Goal: Task Accomplishment & Management: Manage account settings

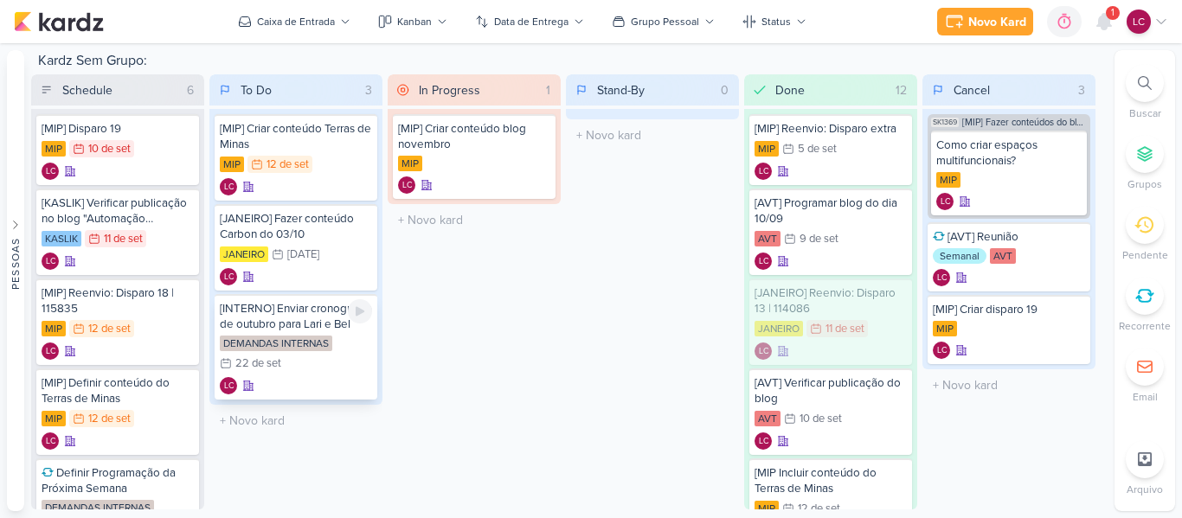
drag, startPoint x: 319, startPoint y: 325, endPoint x: 822, endPoint y: 236, distance: 510.6
click at [822, 236] on div "9 de set" at bounding box center [819, 239] width 39 height 11
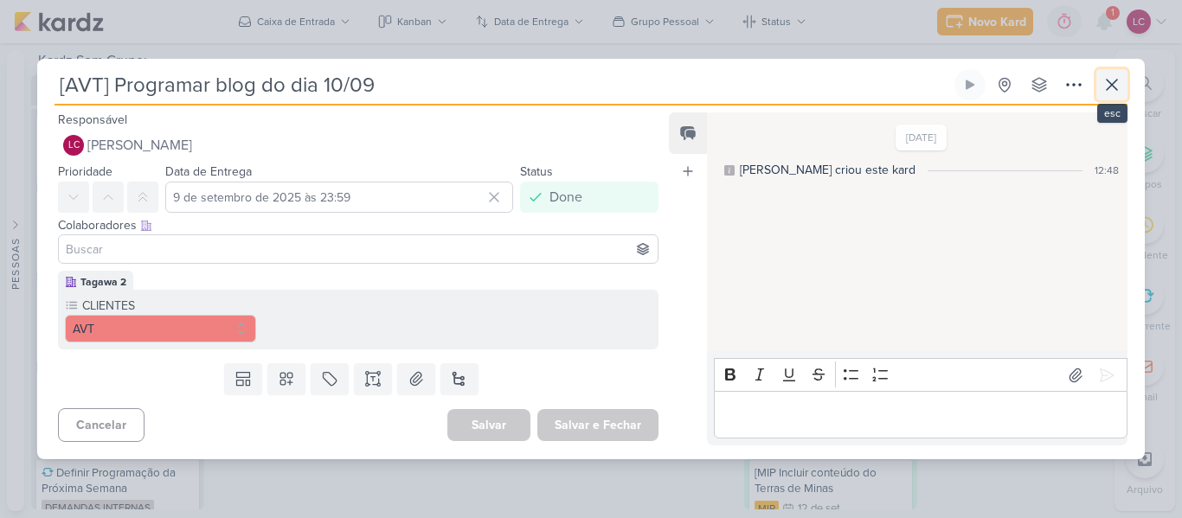
click at [1122, 92] on icon at bounding box center [1112, 84] width 21 height 21
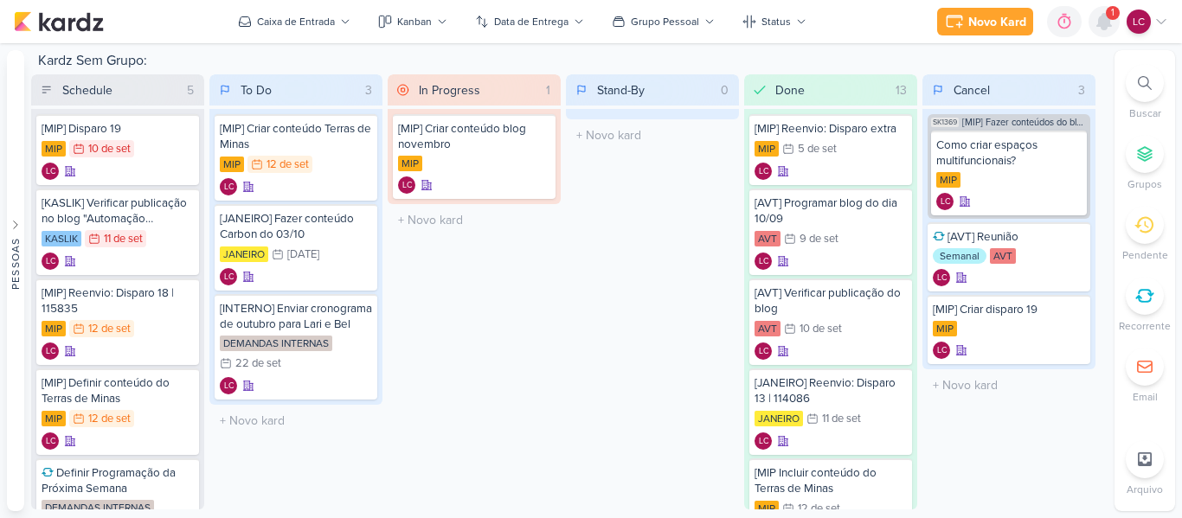
click at [1102, 24] on icon at bounding box center [1104, 22] width 14 height 16
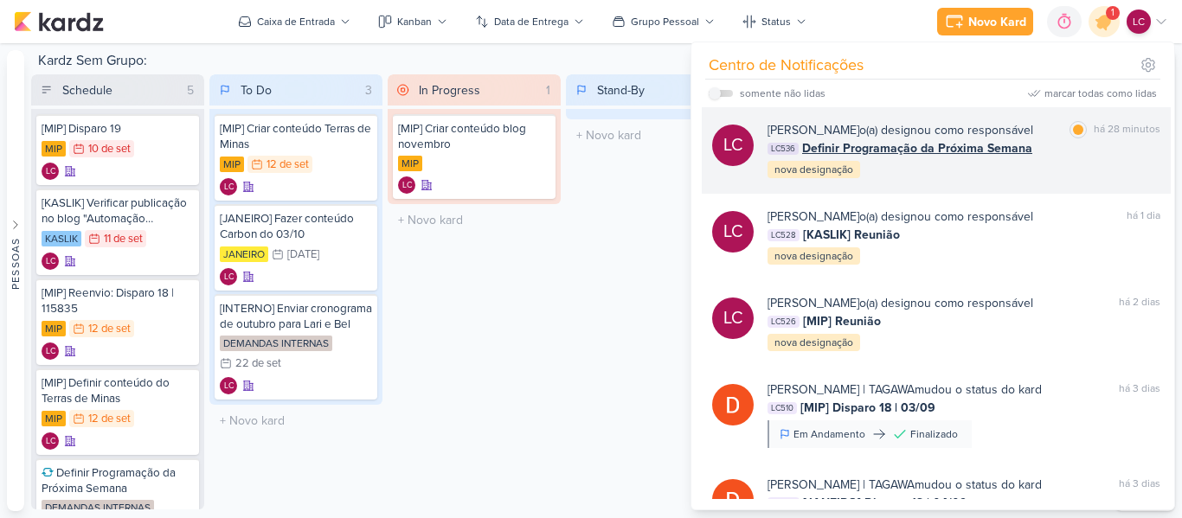
click at [870, 141] on span "Definir Programação da Próxima Semana" at bounding box center [917, 148] width 230 height 18
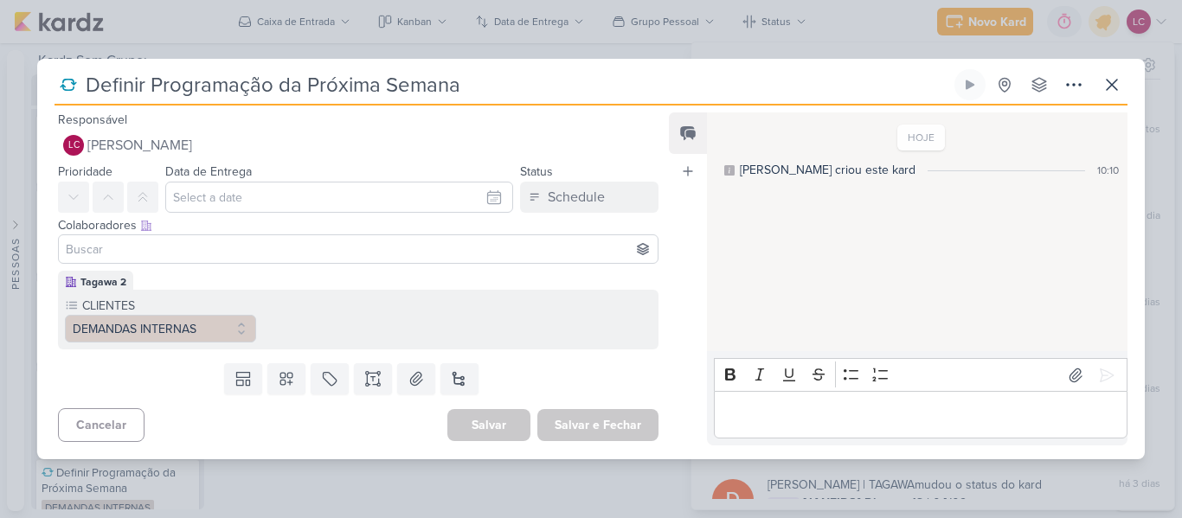
click at [595, 179] on div "Status Schedule" at bounding box center [589, 187] width 138 height 52
click at [595, 191] on div "Schedule" at bounding box center [576, 197] width 57 height 21
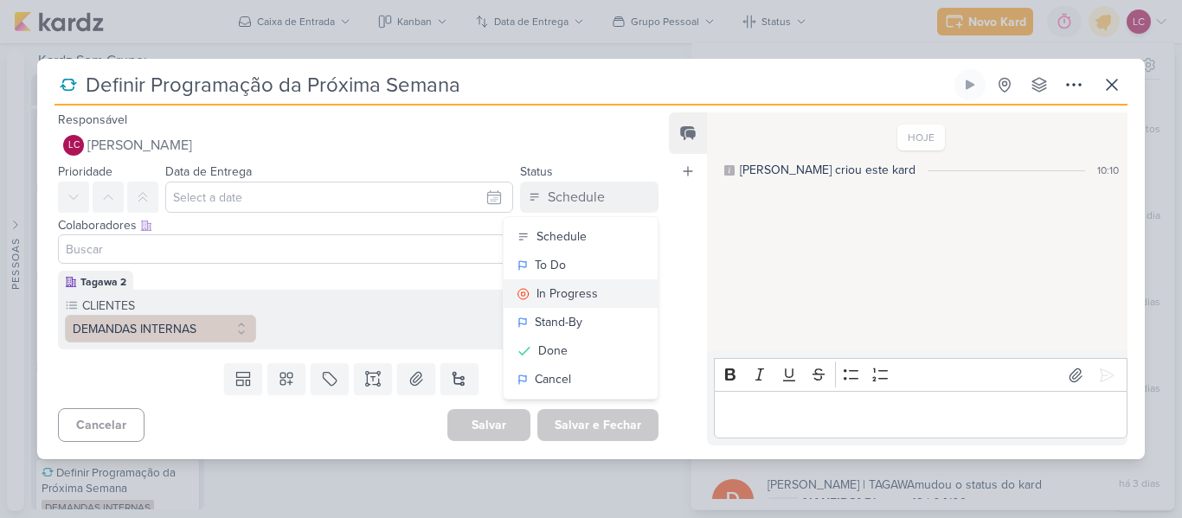
click at [567, 295] on div "In Progress" at bounding box center [567, 294] width 61 height 18
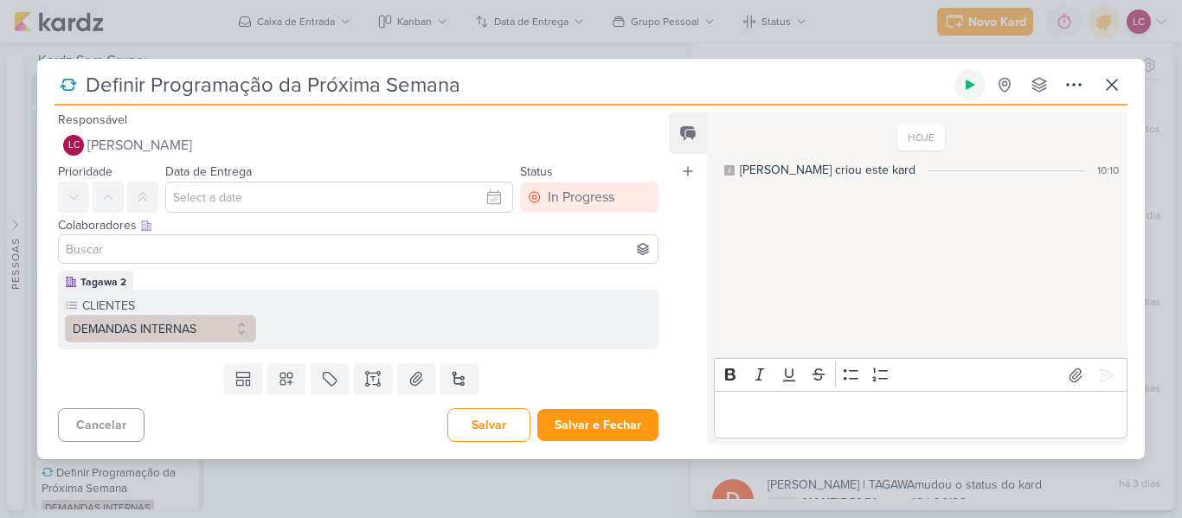
click at [965, 92] on button at bounding box center [970, 84] width 31 height 31
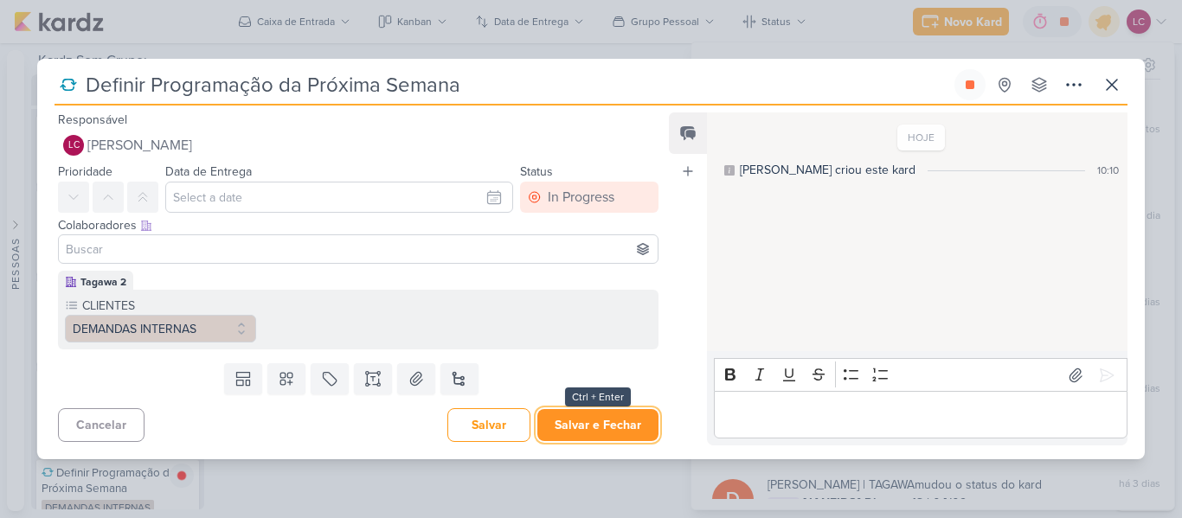
click at [592, 418] on button "Salvar e Fechar" at bounding box center [597, 425] width 121 height 32
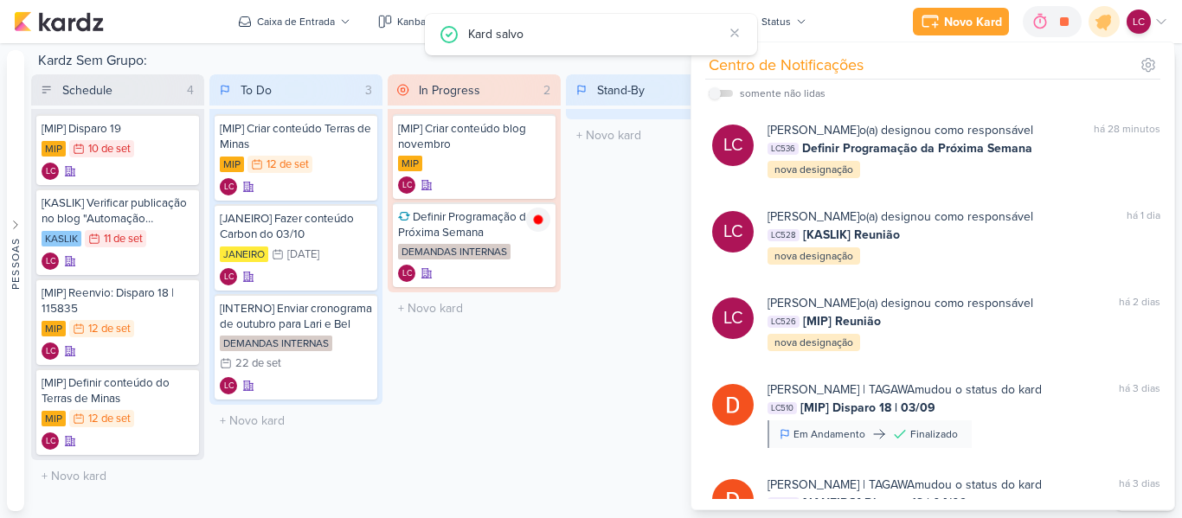
click at [618, 323] on div "Stand-By 0 Mover Para Esquerda Mover Para Direita [GEOGRAPHIC_DATA] O título do…" at bounding box center [652, 291] width 173 height 435
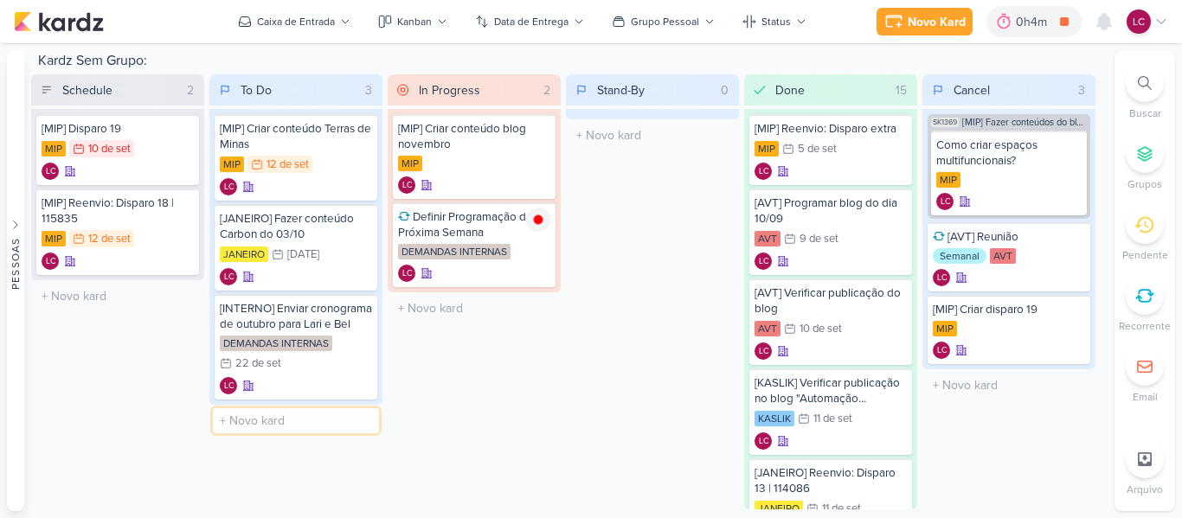
click at [270, 428] on input "text" at bounding box center [296, 420] width 166 height 25
type input "[MIP] Refazr blog de outubro"
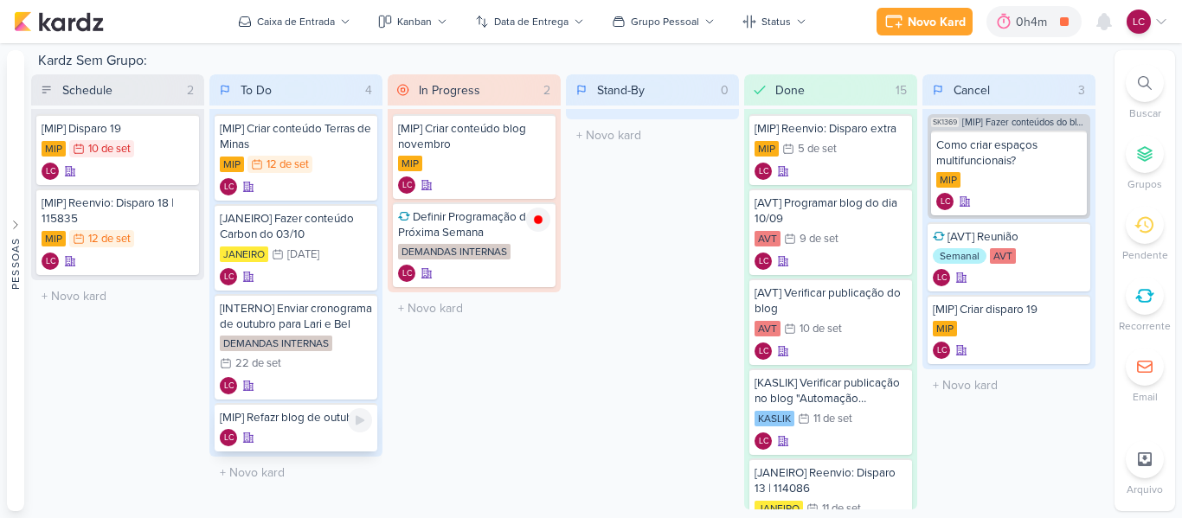
click at [294, 434] on div "LC" at bounding box center [296, 437] width 152 height 17
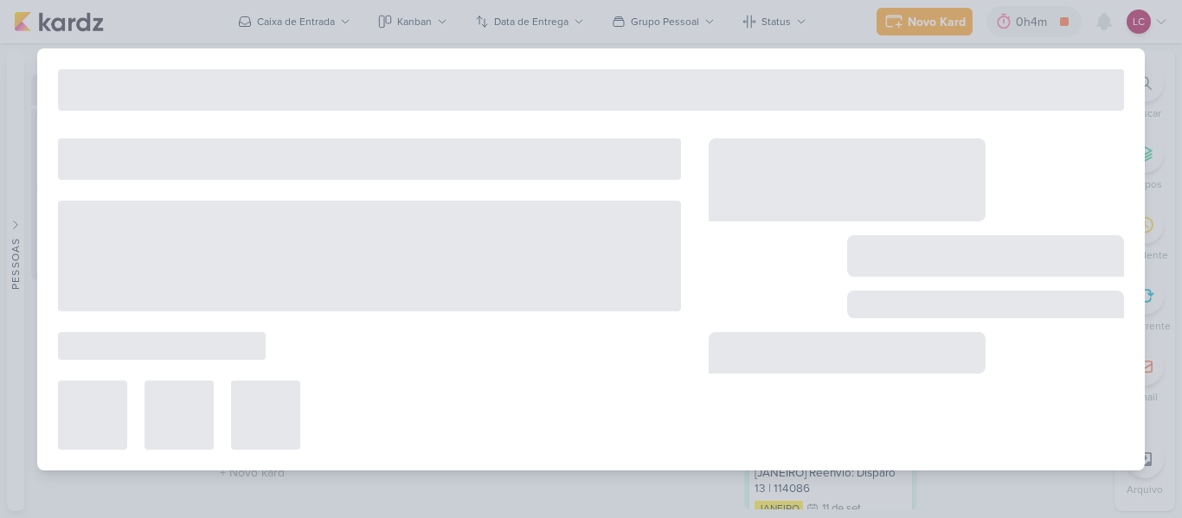
type input "[MIP] Refazr blog de outubro"
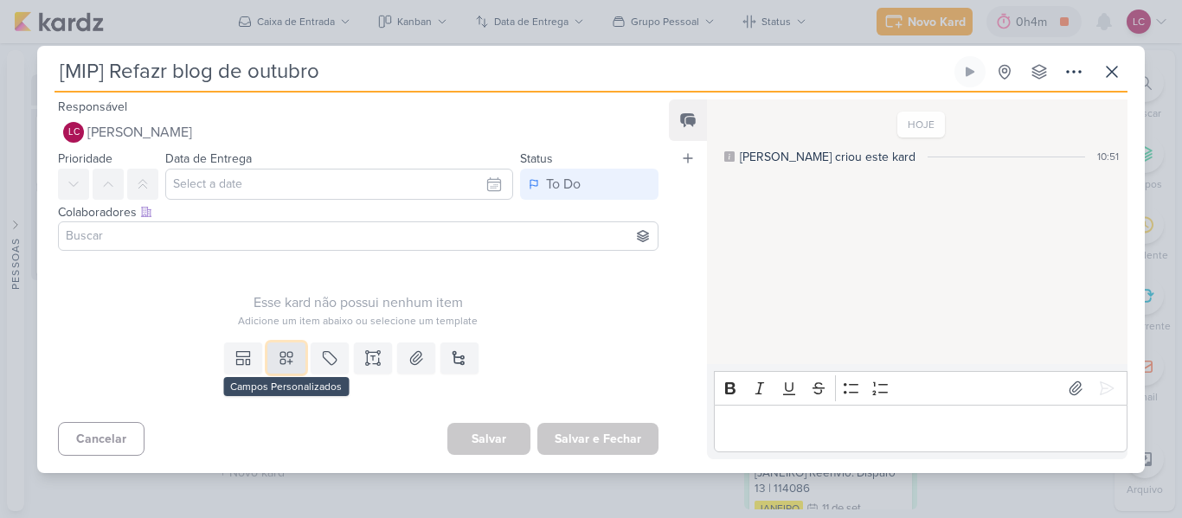
click at [281, 347] on button at bounding box center [286, 358] width 38 height 31
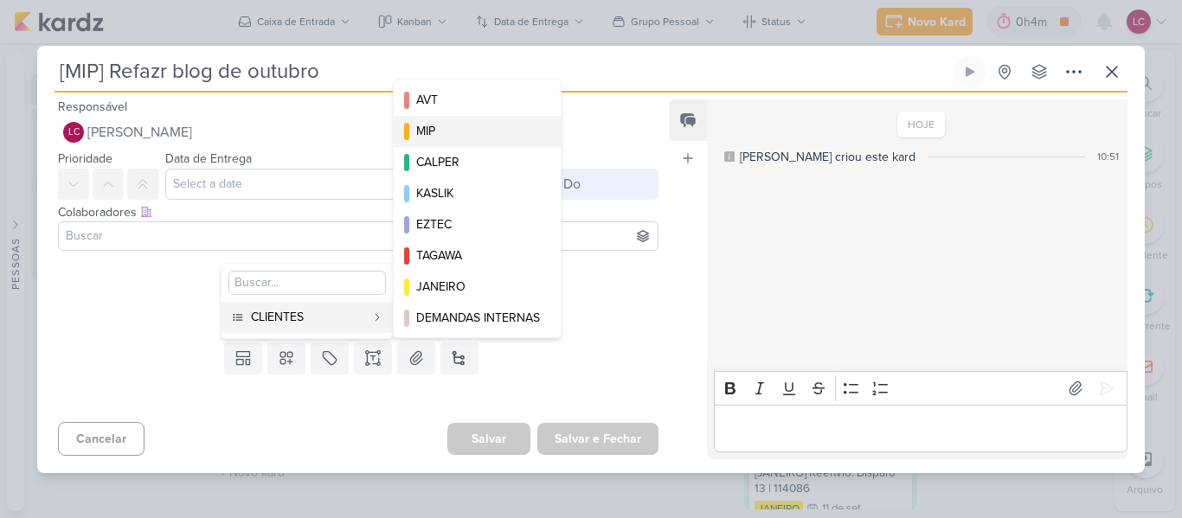
click at [485, 130] on div "MIP" at bounding box center [478, 131] width 124 height 18
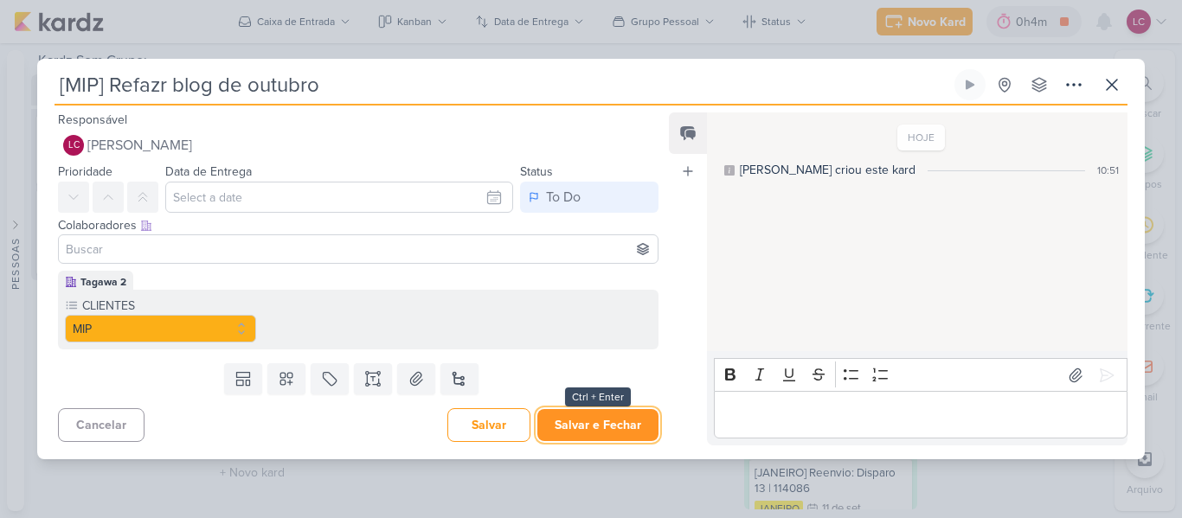
click at [576, 423] on button "Salvar e Fechar" at bounding box center [597, 425] width 121 height 32
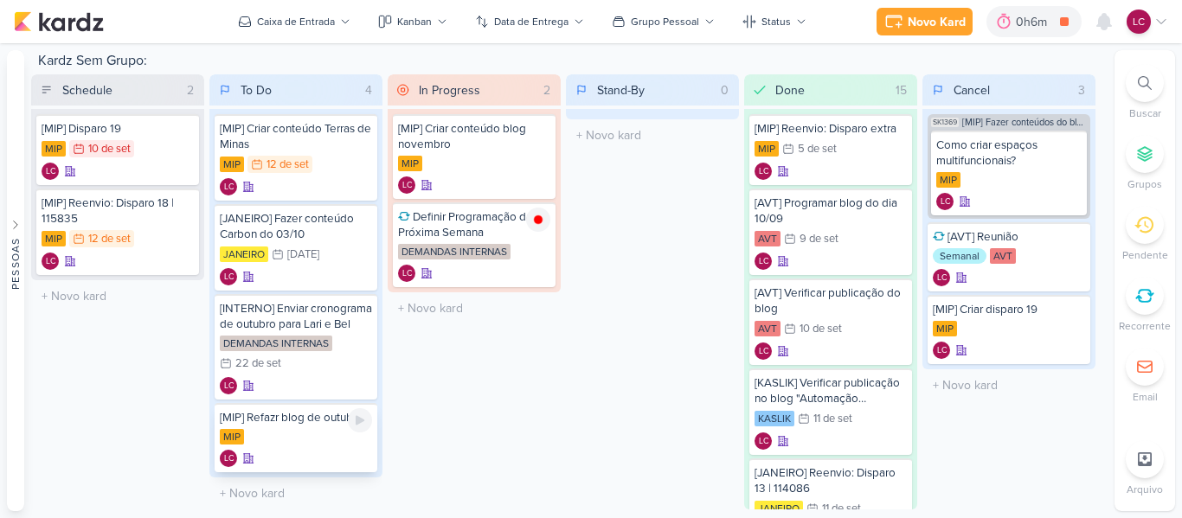
click at [290, 431] on div "MIP" at bounding box center [296, 437] width 152 height 17
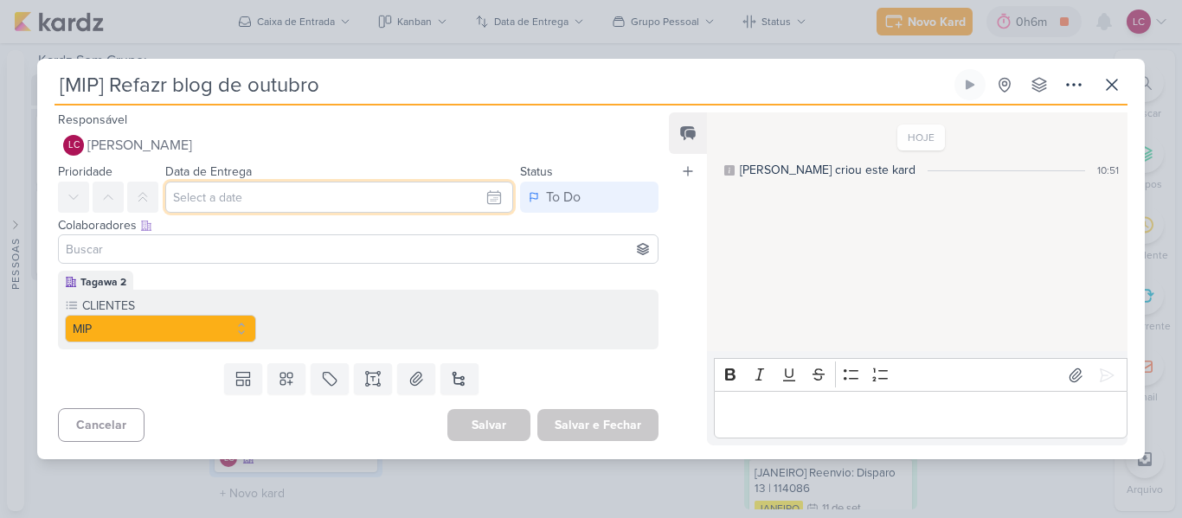
click at [344, 190] on input "text" at bounding box center [339, 197] width 348 height 31
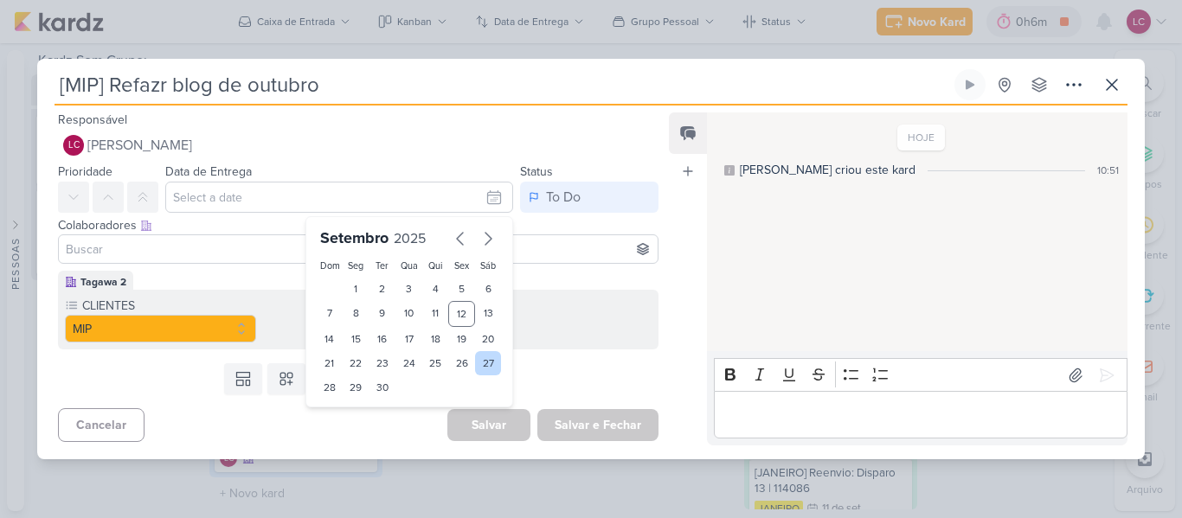
click at [475, 364] on div "27" at bounding box center [488, 363] width 27 height 24
type input "[DATE] 23:59"
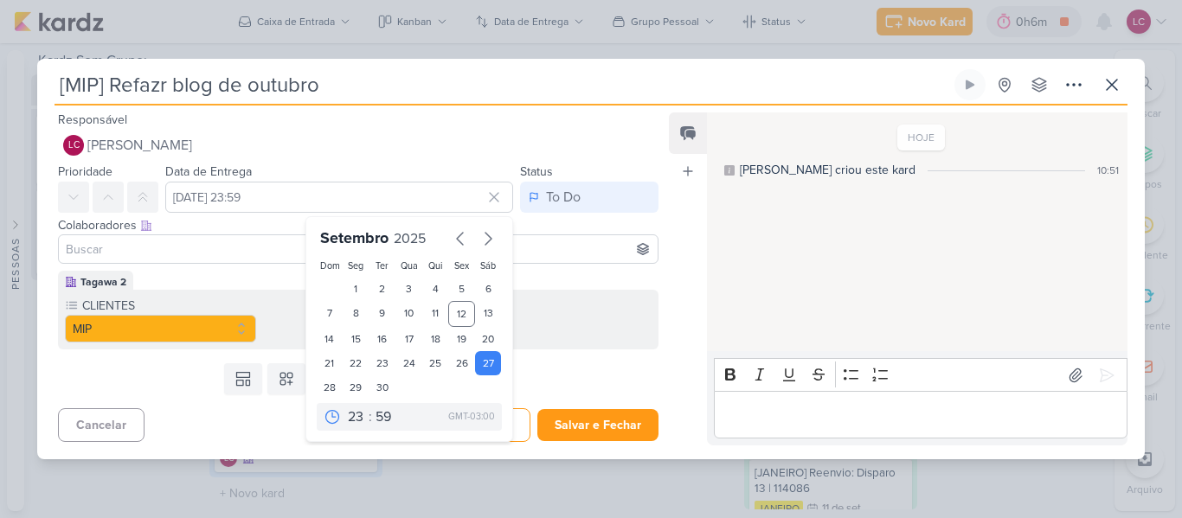
click at [614, 408] on div "Salvar Salvar e Fechar Ctrl + Enter" at bounding box center [552, 425] width 211 height 34
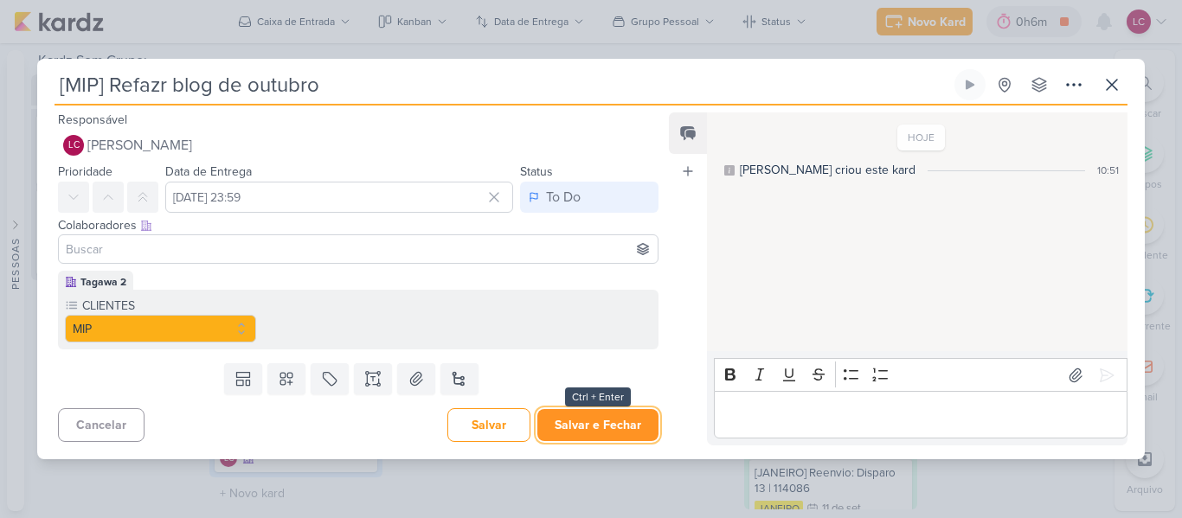
click at [618, 421] on button "Salvar e Fechar" at bounding box center [597, 425] width 121 height 32
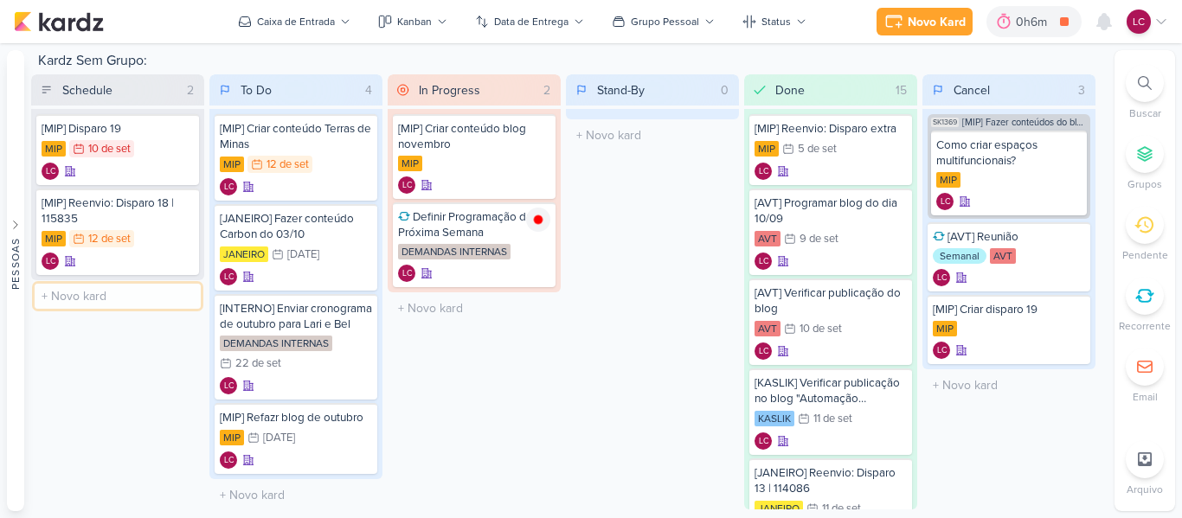
click at [88, 299] on input "text" at bounding box center [118, 296] width 166 height 25
type input "M"
type input "[MIP] Verificar postagem"
click at [91, 301] on div "[MIP] Verificar postagem LC" at bounding box center [117, 303] width 163 height 48
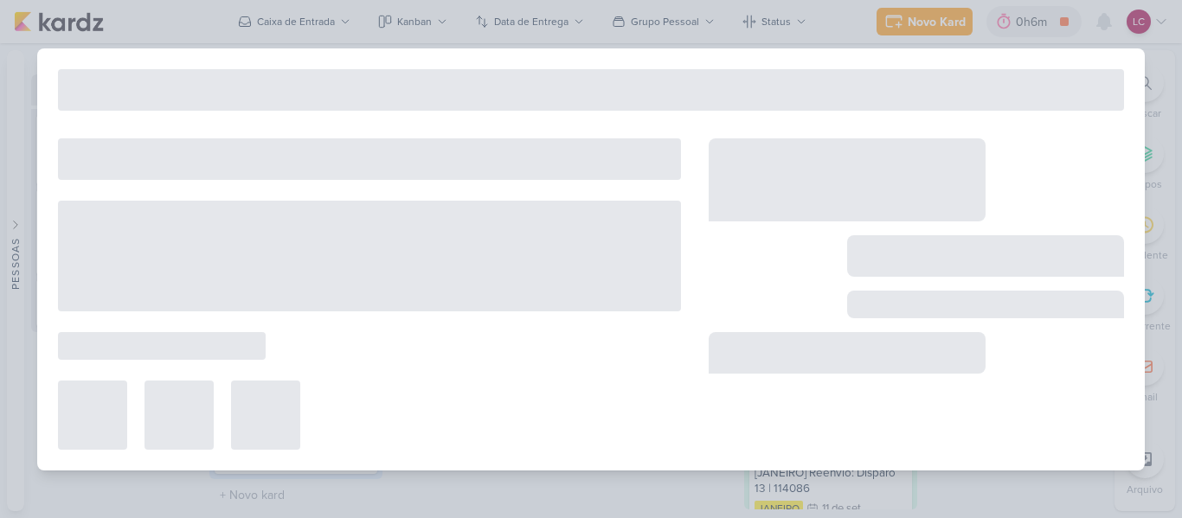
type input "[MIP] Verificar postagem"
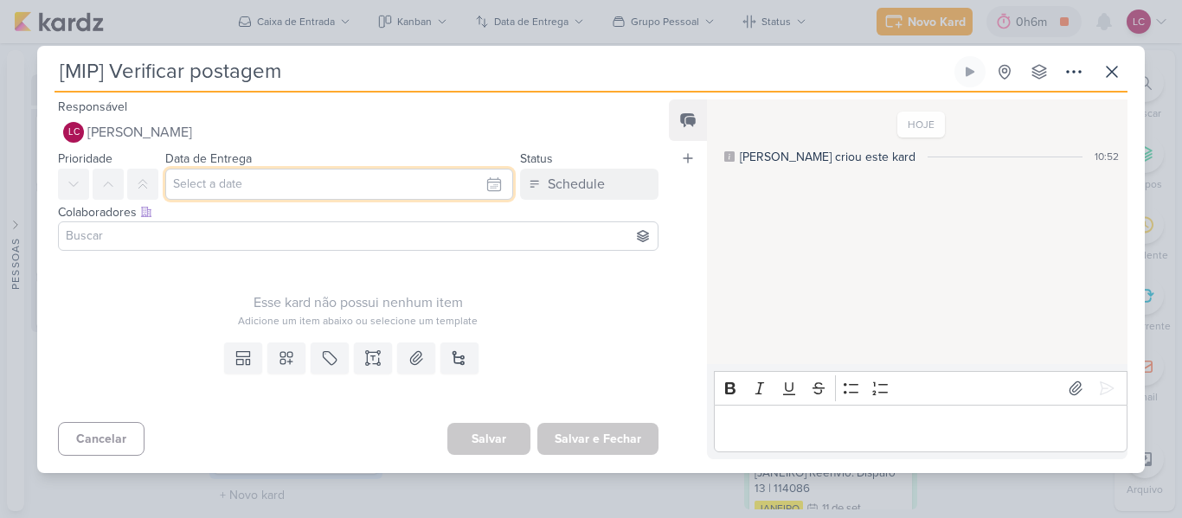
click at [289, 170] on input "text" at bounding box center [339, 184] width 348 height 31
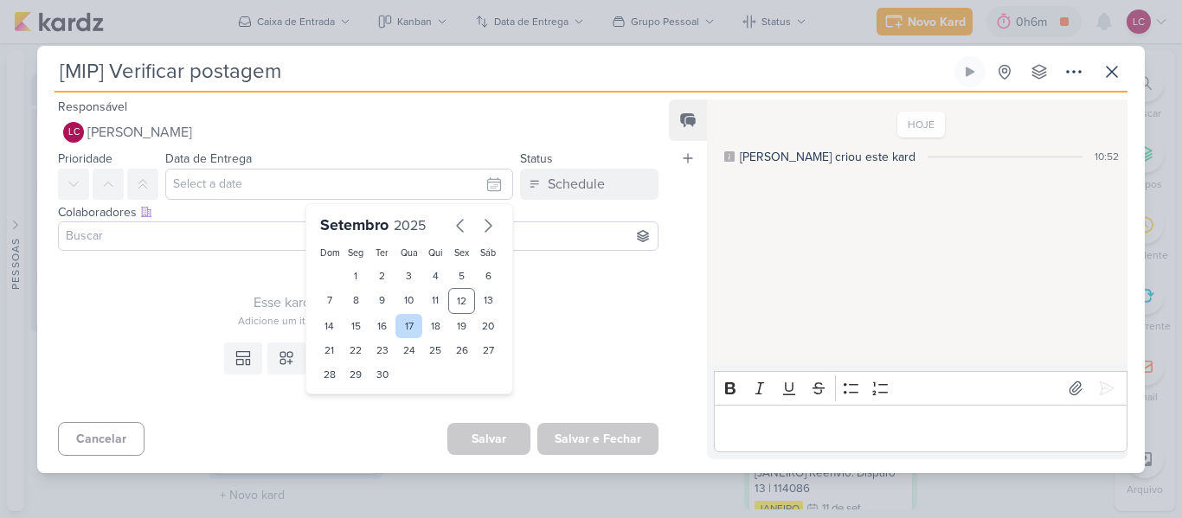
click at [408, 327] on div "17" at bounding box center [408, 326] width 27 height 24
type input "[DATE] 23:59"
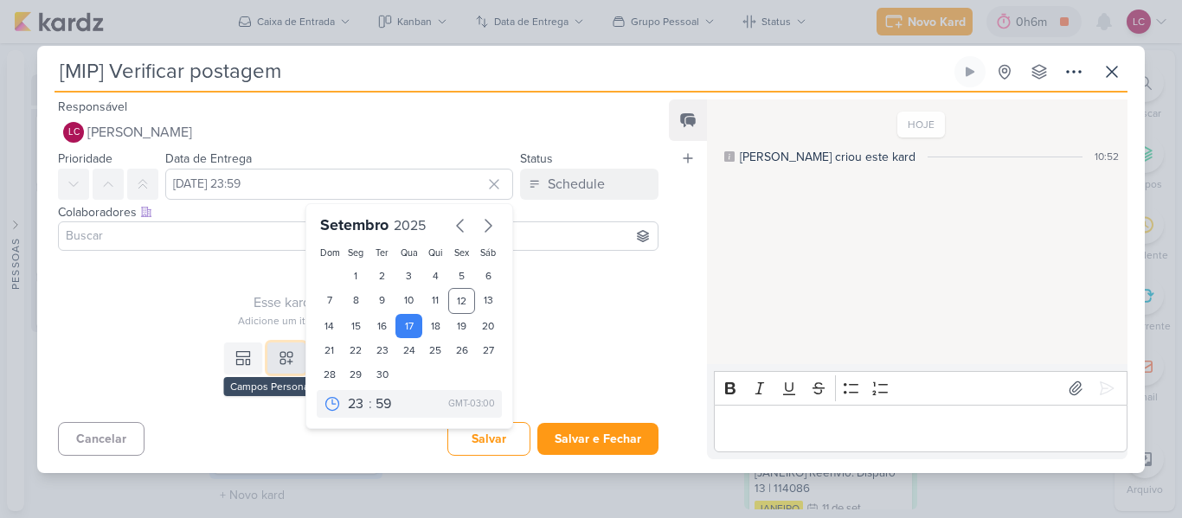
click at [281, 369] on button at bounding box center [286, 358] width 38 height 31
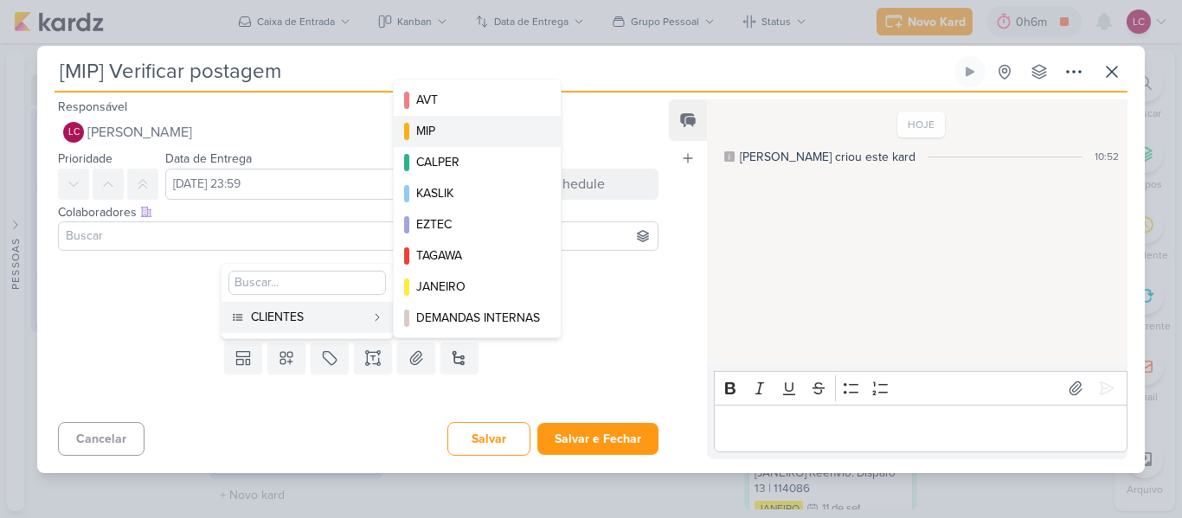
click at [467, 126] on div "MIP" at bounding box center [478, 131] width 124 height 18
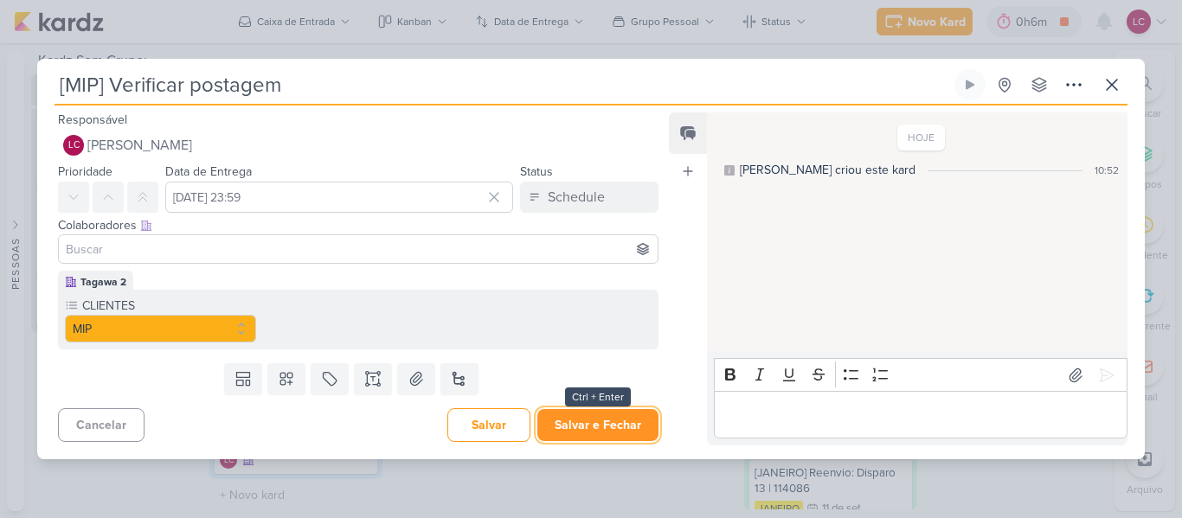
click at [586, 413] on button "Salvar e Fechar" at bounding box center [597, 425] width 121 height 32
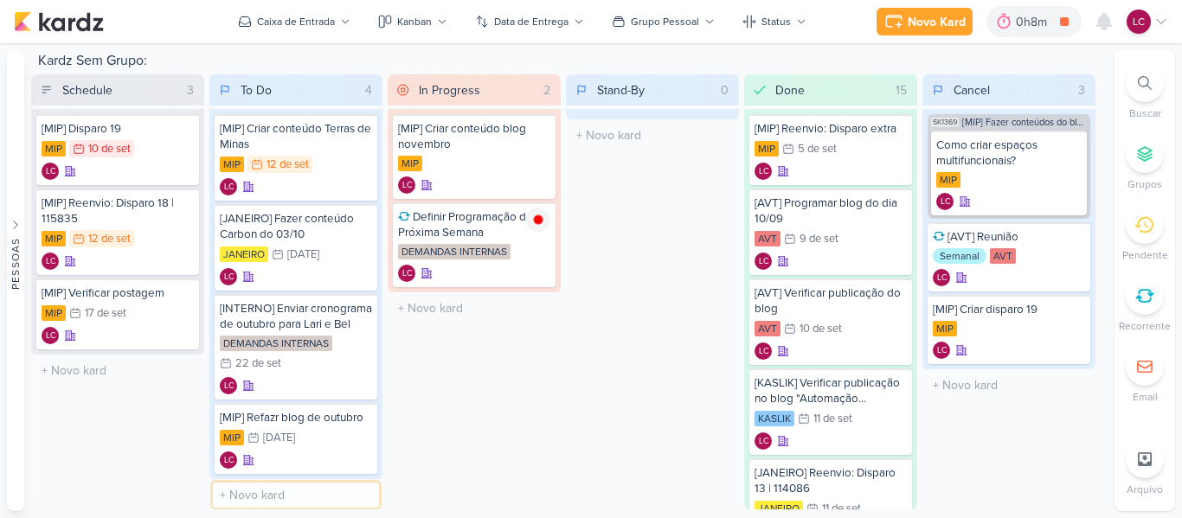
click at [271, 488] on input "text" at bounding box center [296, 495] width 166 height 25
type input "[MIP] Agendar blog"
click at [268, 489] on div "[MIP] Agendar blog" at bounding box center [296, 493] width 152 height 16
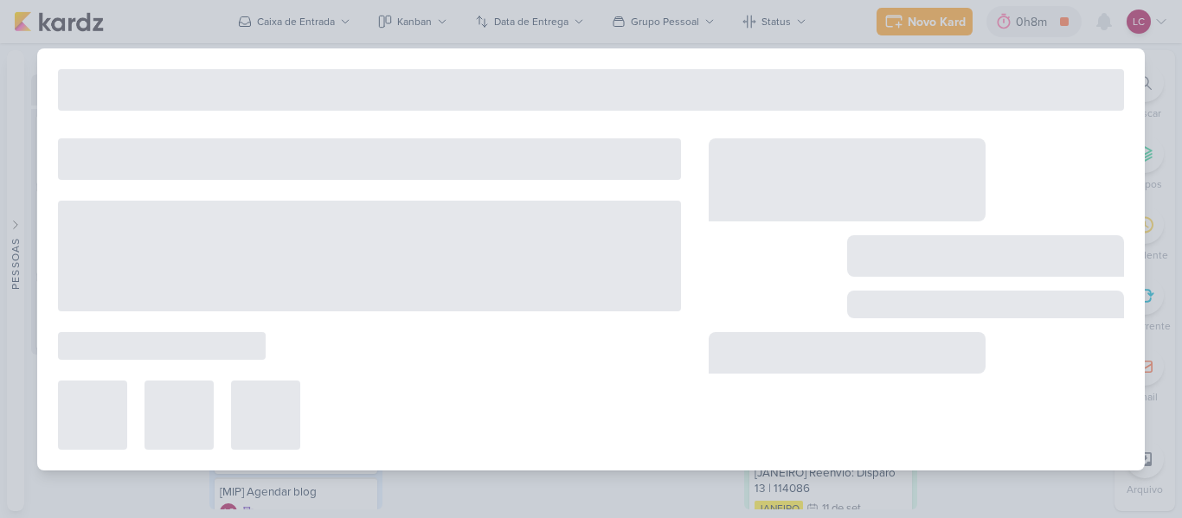
type input "[MIP] Agendar blog"
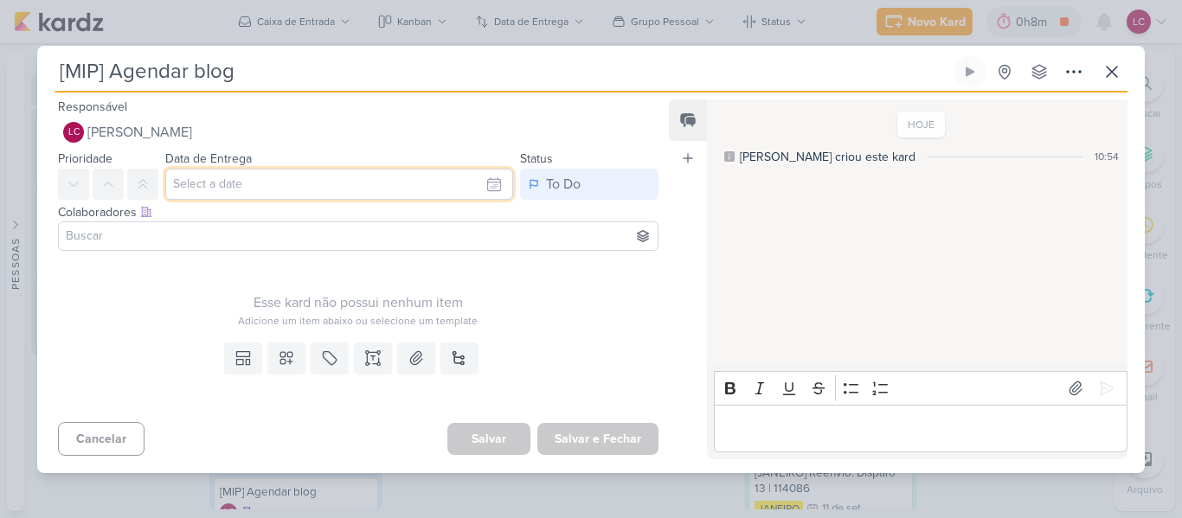
click at [273, 184] on input "text" at bounding box center [339, 184] width 348 height 31
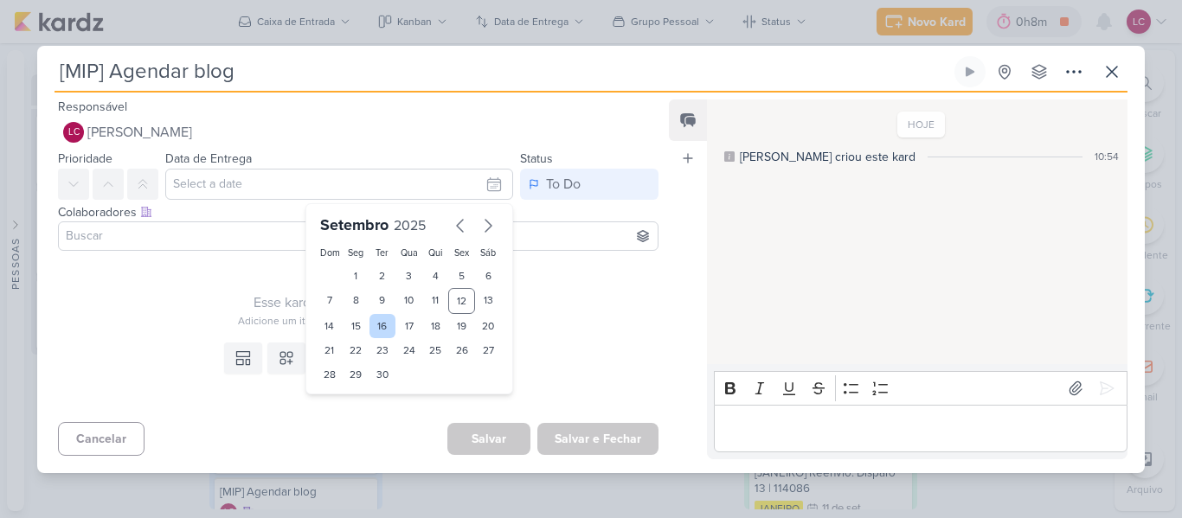
click at [370, 326] on div "16" at bounding box center [383, 326] width 27 height 24
type input "[DATE] 23:59"
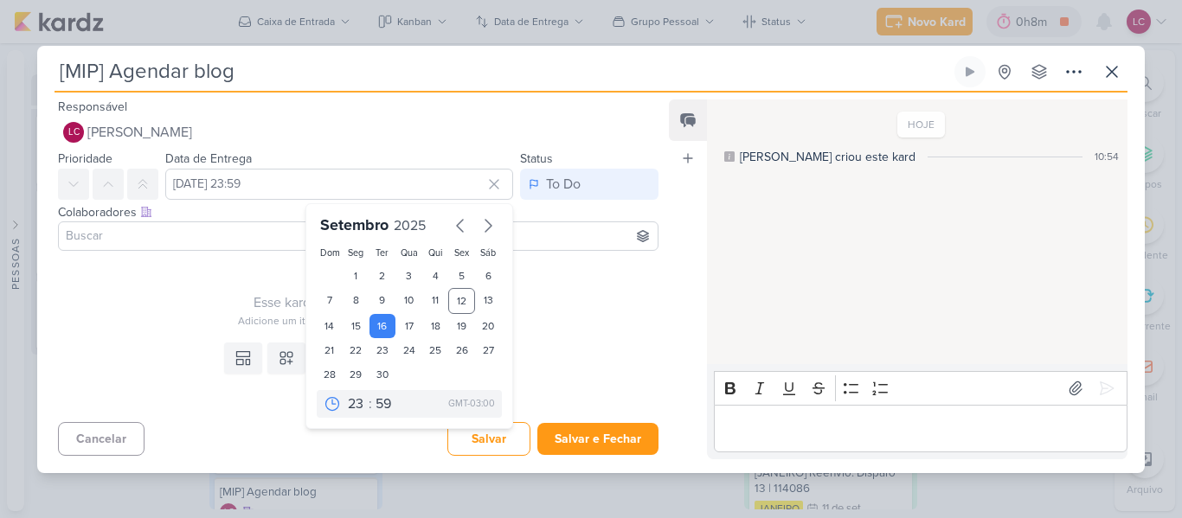
click at [595, 318] on div "Adicione um item abaixo ou selecione um template" at bounding box center [358, 321] width 601 height 16
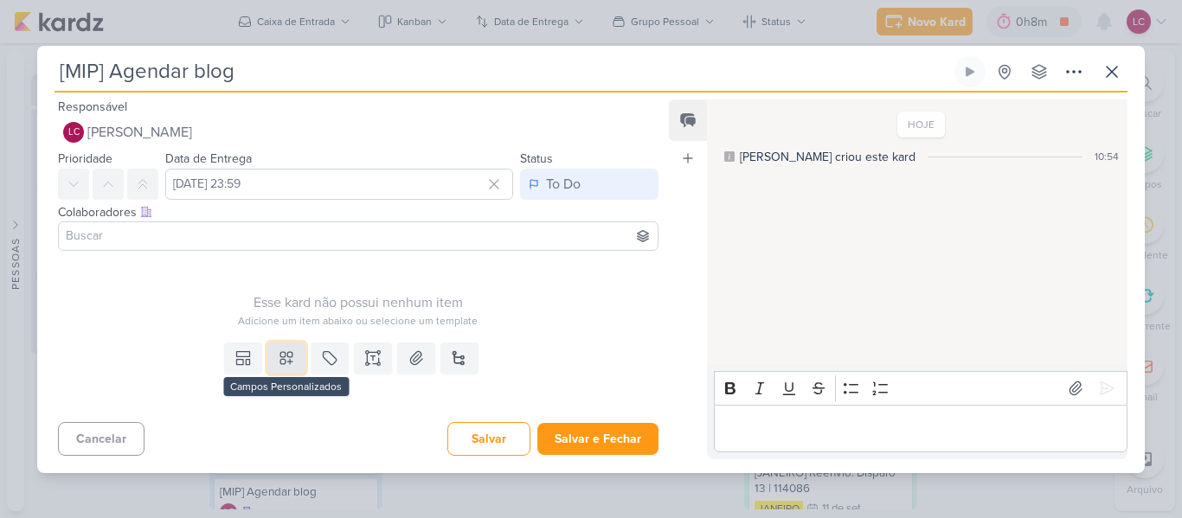
click at [272, 364] on button at bounding box center [286, 358] width 38 height 31
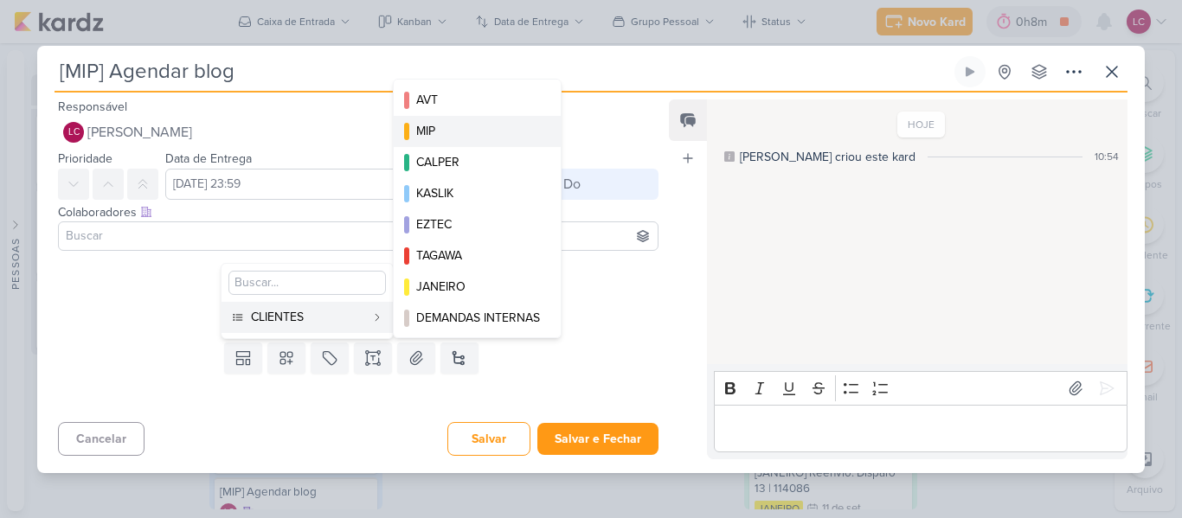
click at [460, 144] on button "MIP" at bounding box center [477, 131] width 167 height 31
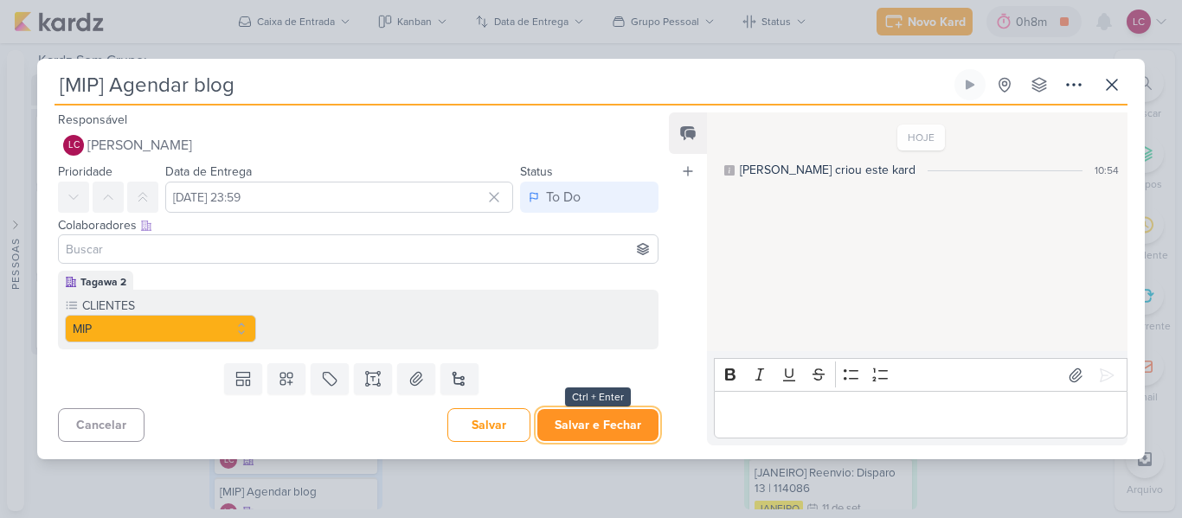
click at [598, 426] on button "Salvar e Fechar" at bounding box center [597, 425] width 121 height 32
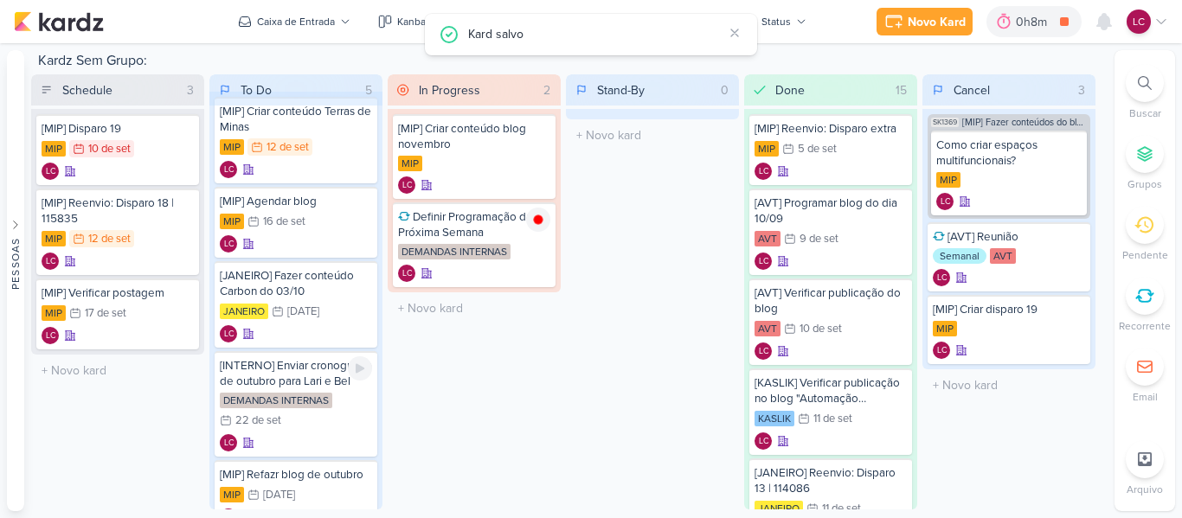
scroll to position [83, 0]
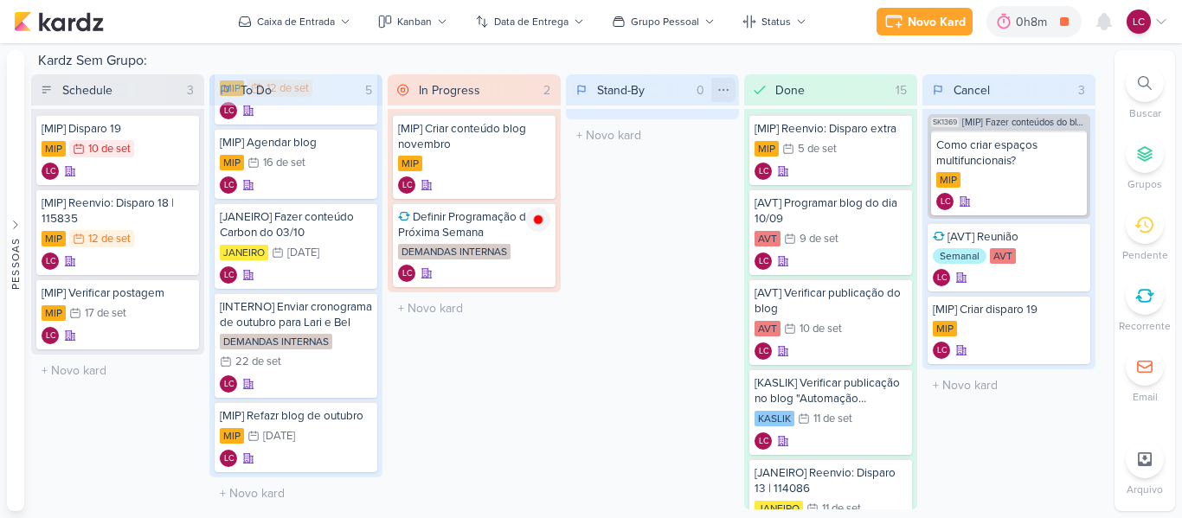
click at [723, 87] on icon at bounding box center [724, 90] width 14 height 14
click at [674, 147] on div "Mover Para Direita" at bounding box center [646, 154] width 99 height 18
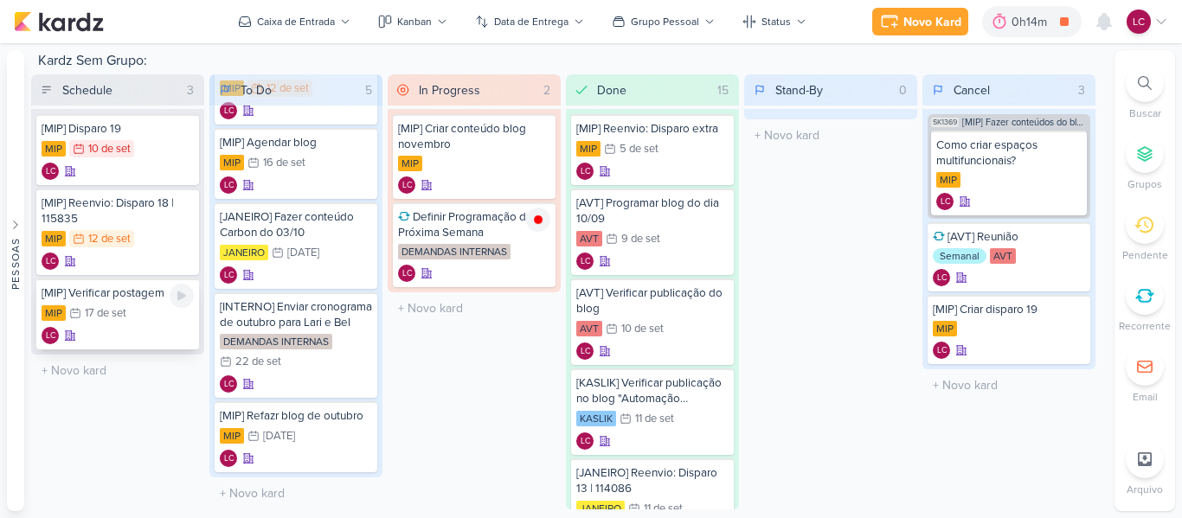
click at [158, 323] on div "MIP 17/9 [DATE]" at bounding box center [118, 314] width 152 height 19
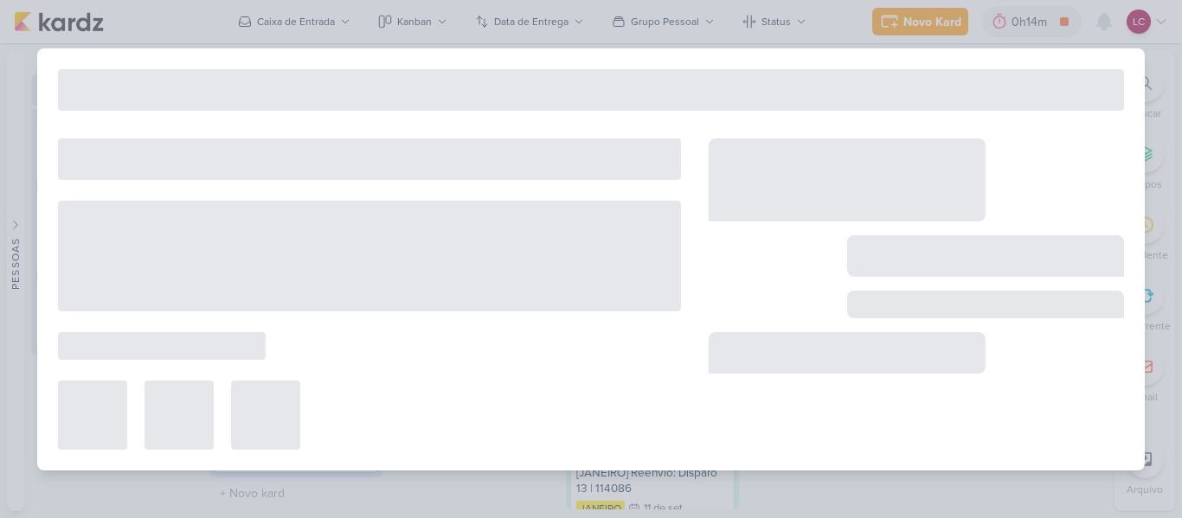
type input "[MIP] Verificar postagem"
type input "[DATE] 23:59"
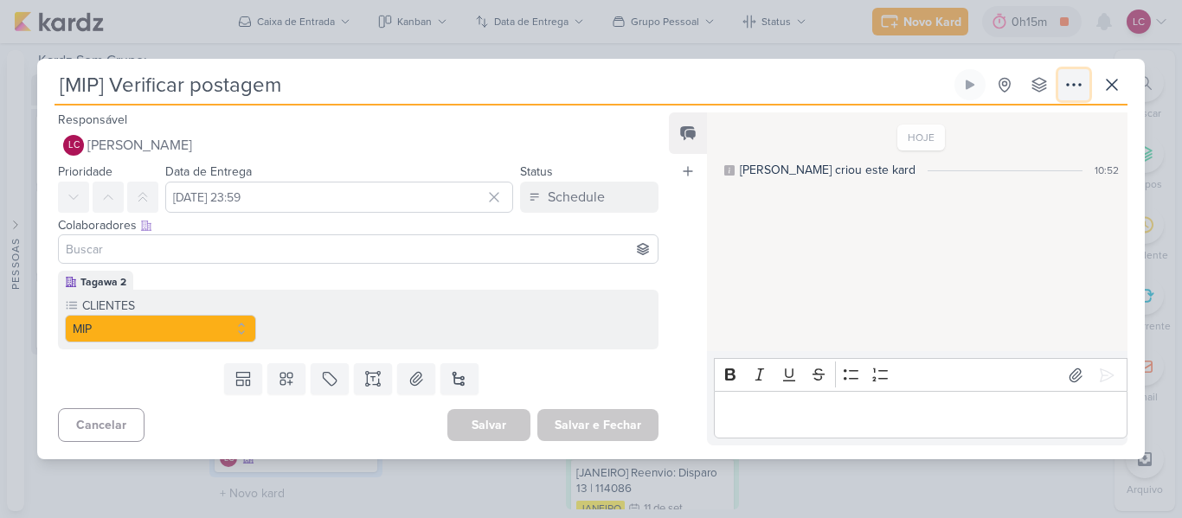
click at [1066, 88] on icon at bounding box center [1074, 84] width 21 height 21
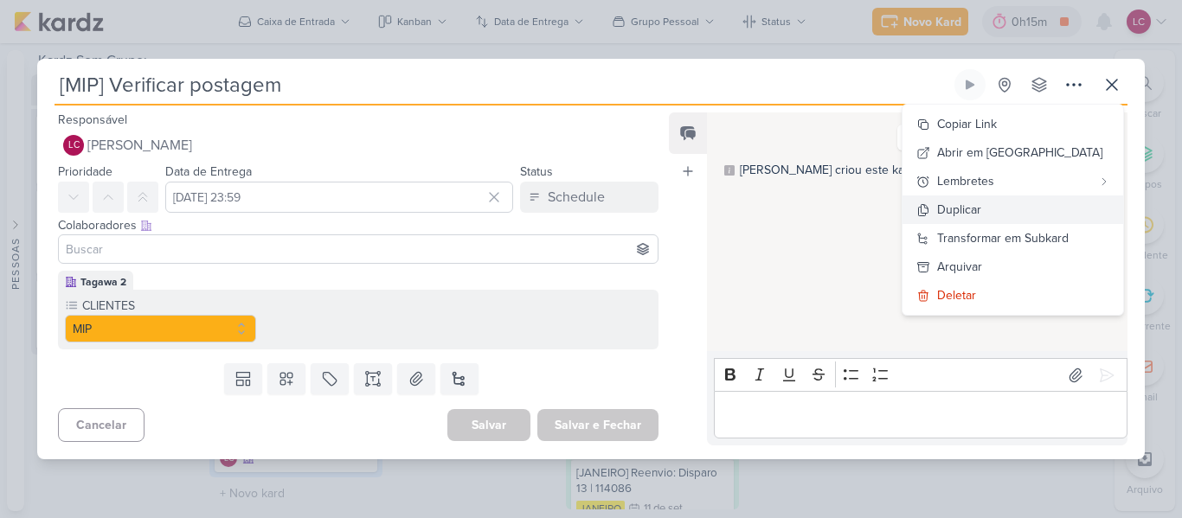
click at [1009, 200] on button "Duplicar" at bounding box center [1013, 210] width 221 height 29
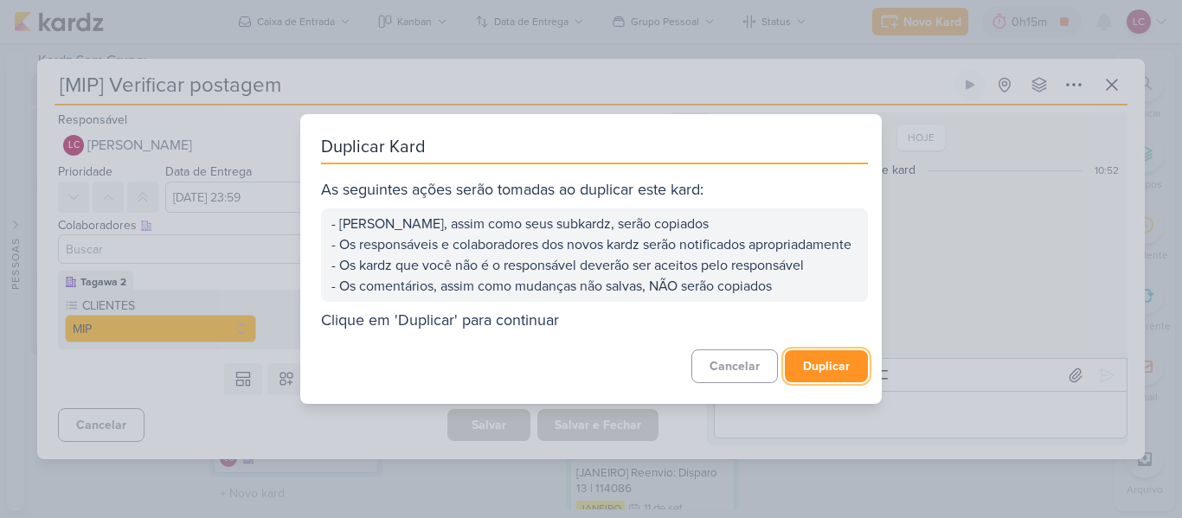
click at [823, 368] on button "Duplicar" at bounding box center [826, 366] width 83 height 32
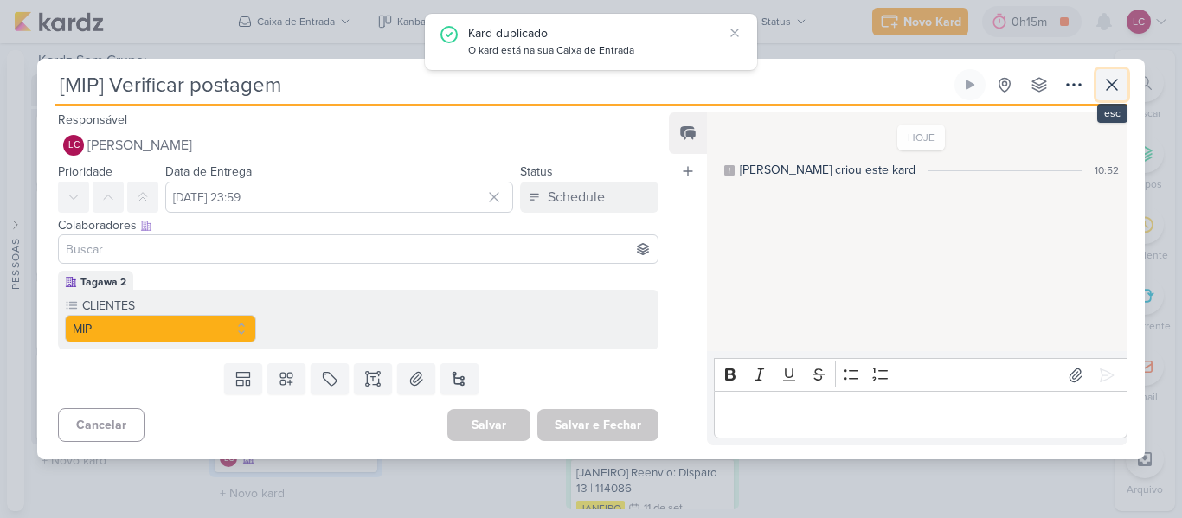
click at [1114, 79] on icon at bounding box center [1112, 84] width 21 height 21
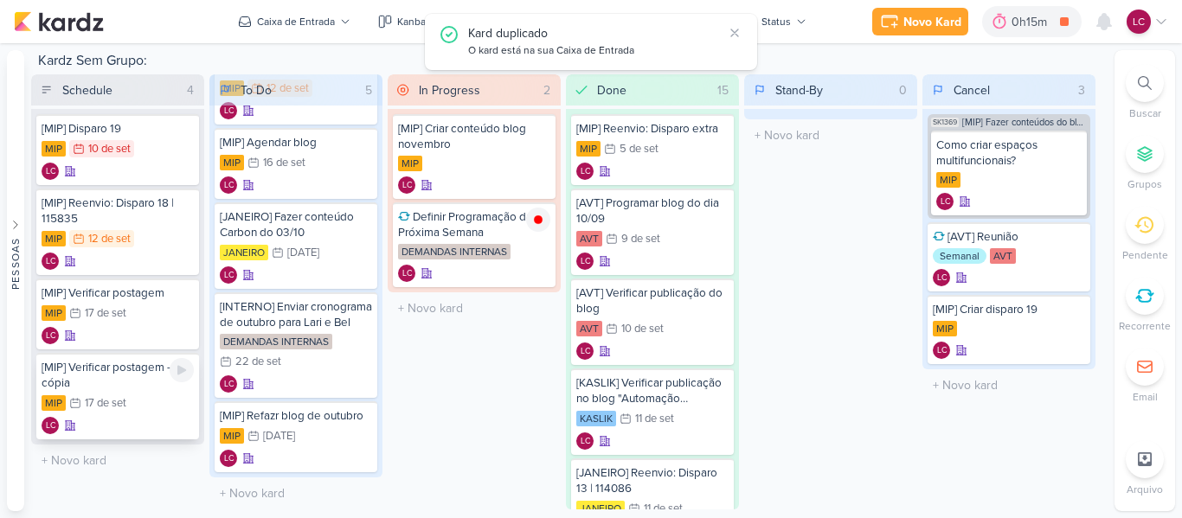
click at [124, 391] on div "[MIP] Verificar postagem - cópia MIP 17/9 [DATE] LC" at bounding box center [117, 396] width 163 height 87
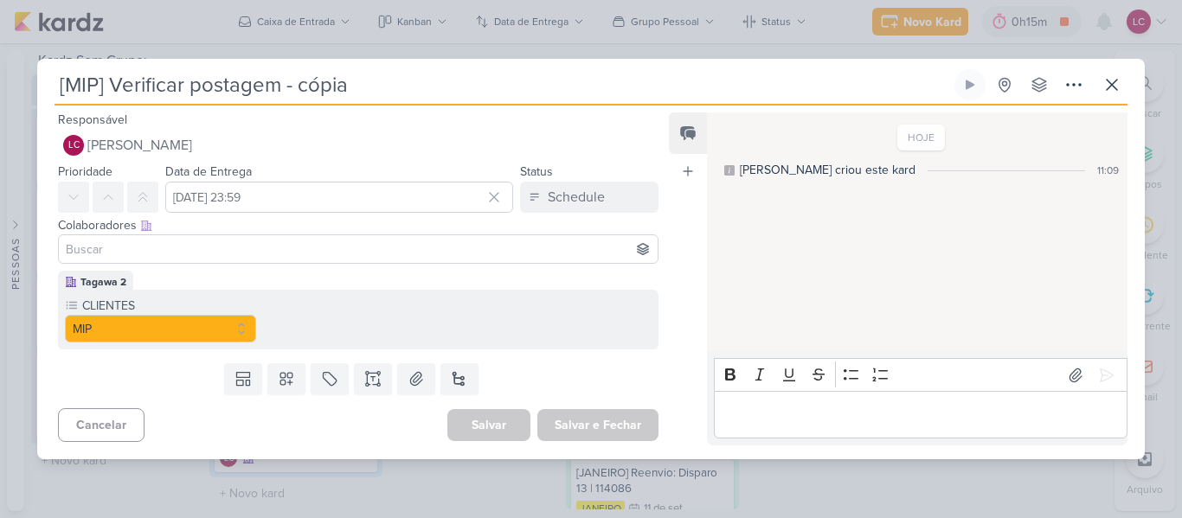
drag, startPoint x: 284, startPoint y: 78, endPoint x: 444, endPoint y: 96, distance: 161.1
click at [444, 96] on input "[MIP] Verificar postagem - cópia" at bounding box center [503, 84] width 897 height 31
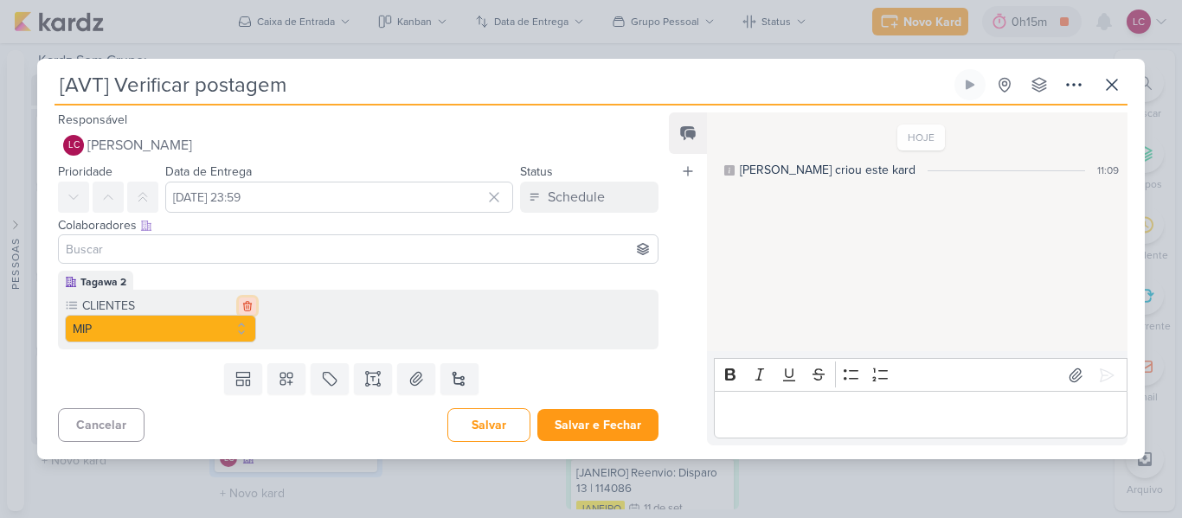
click at [246, 308] on icon at bounding box center [247, 306] width 8 height 10
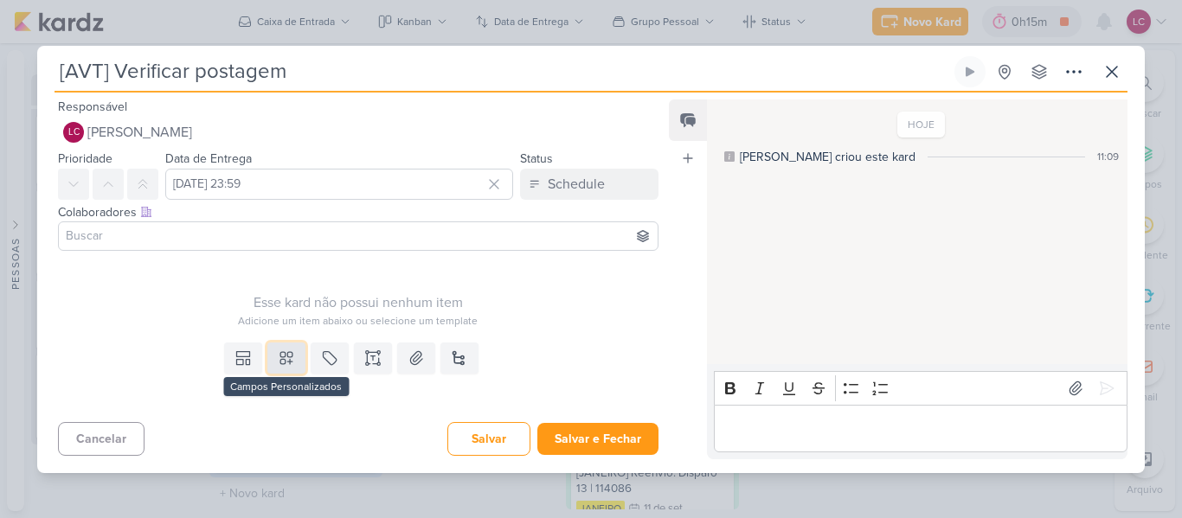
click at [280, 373] on button at bounding box center [286, 358] width 38 height 31
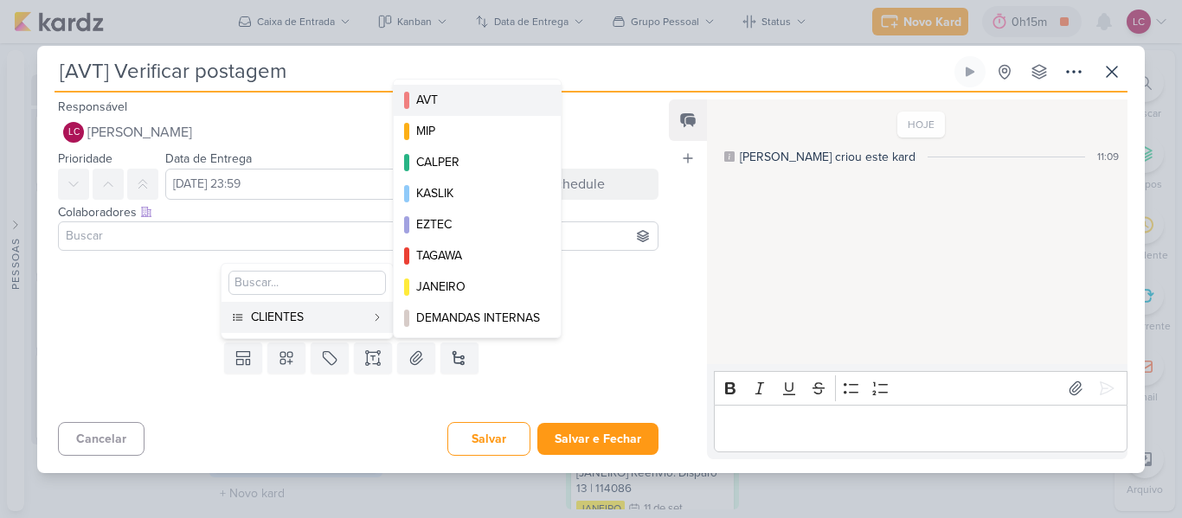
click at [480, 100] on div "AVT" at bounding box center [478, 100] width 124 height 18
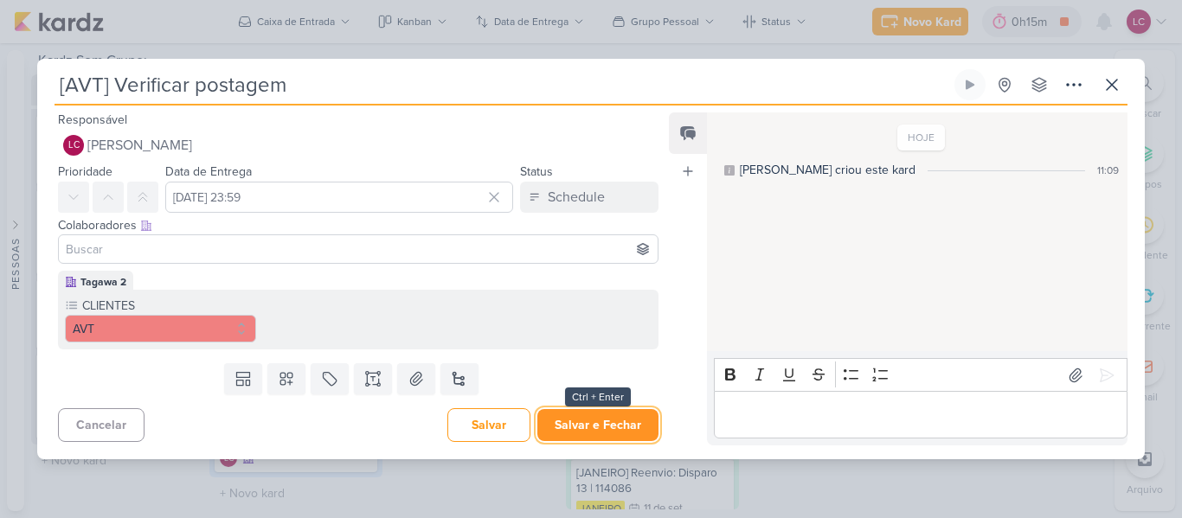
click at [589, 417] on button "Salvar e Fechar" at bounding box center [597, 425] width 121 height 32
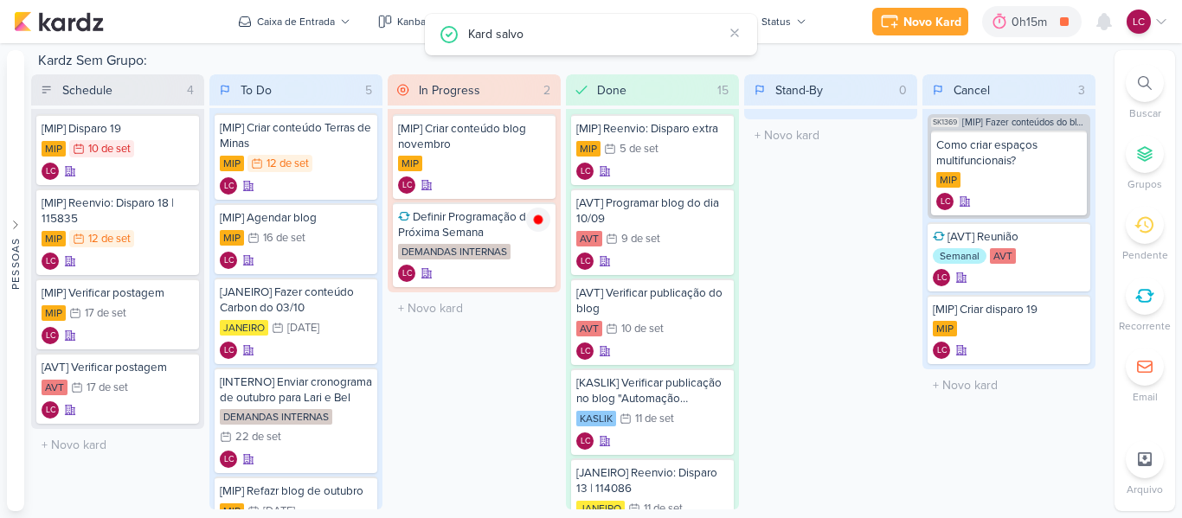
scroll to position [0, 0]
click at [313, 242] on div "MIP 16/9 [DATE]" at bounding box center [296, 239] width 152 height 19
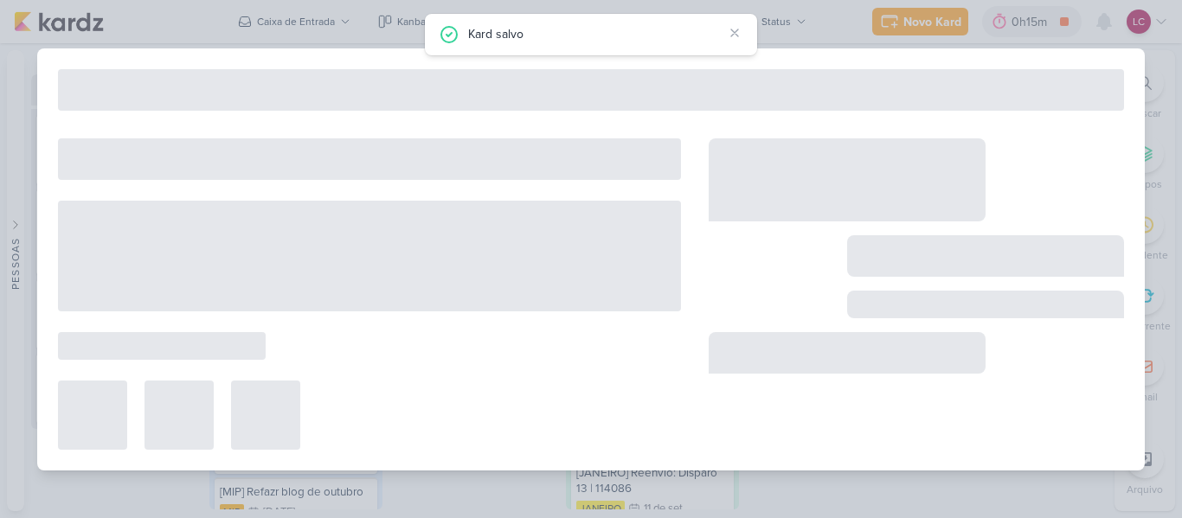
type input "[MIP] Agendar blog"
type input "[DATE] 23:59"
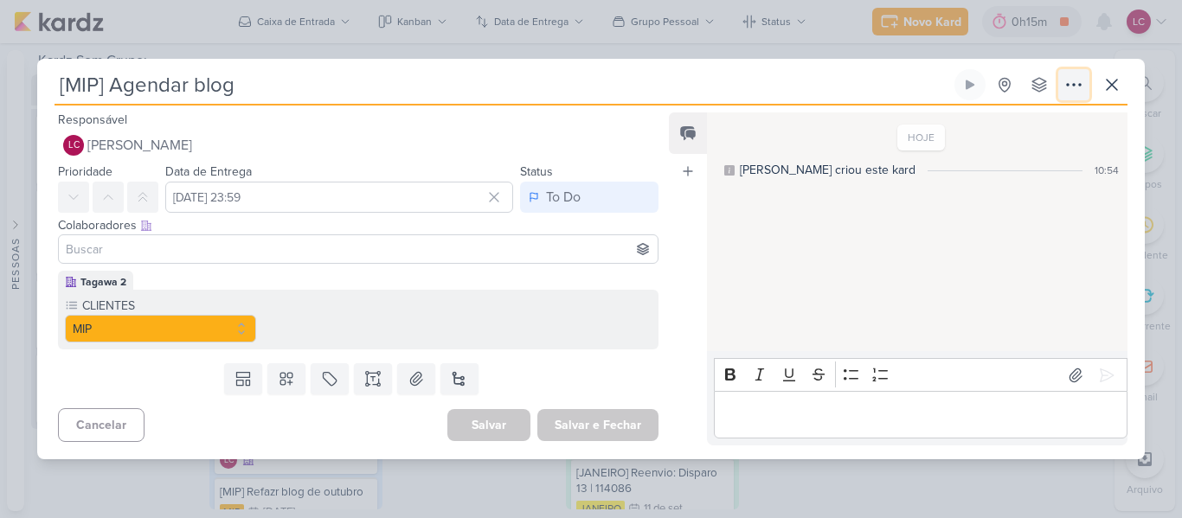
click at [1078, 86] on icon at bounding box center [1074, 84] width 21 height 21
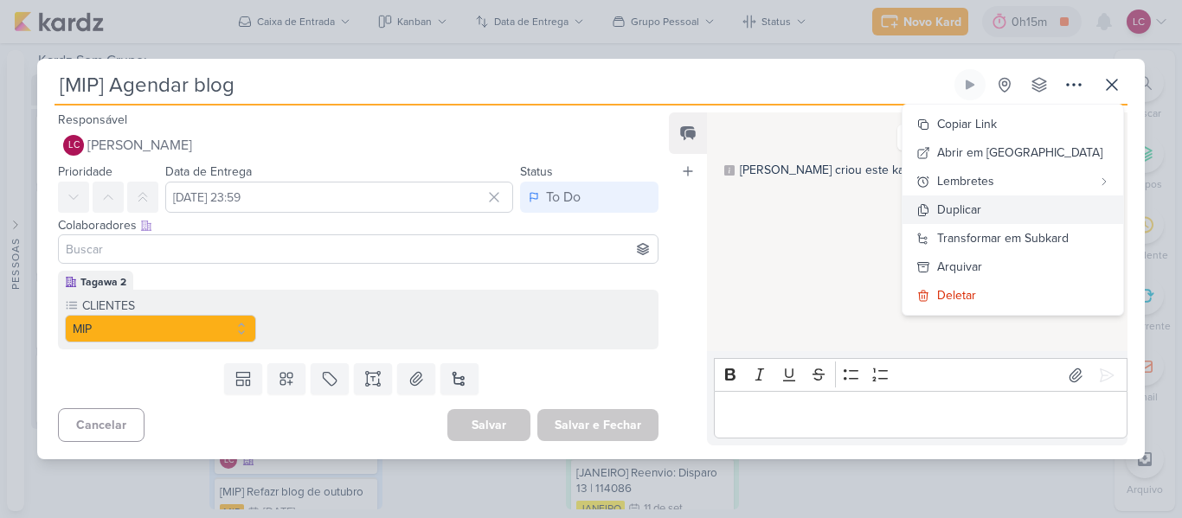
click at [1031, 210] on button "Duplicar" at bounding box center [1013, 210] width 221 height 29
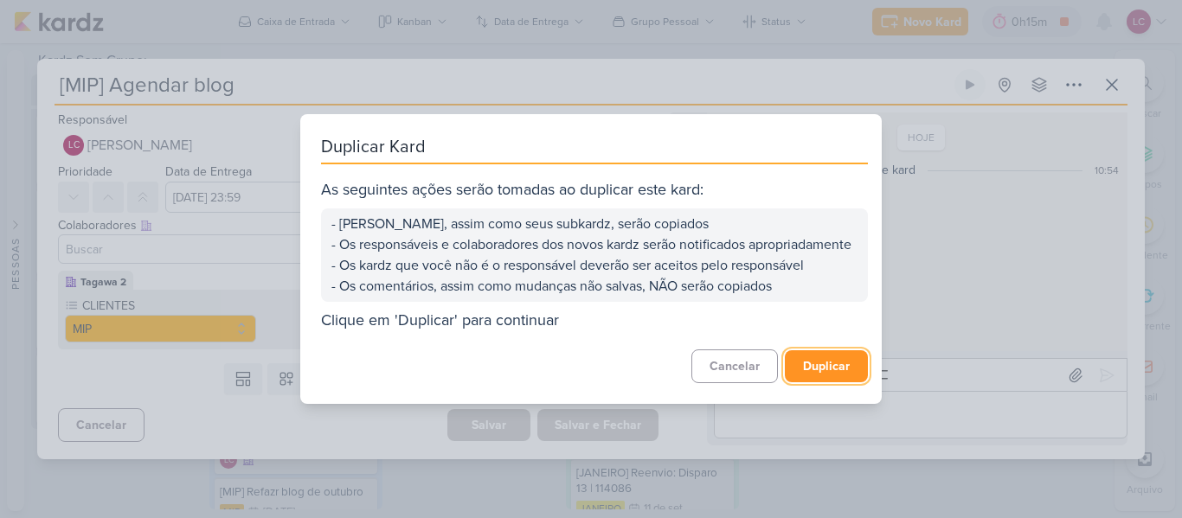
click at [802, 375] on button "Duplicar" at bounding box center [826, 366] width 83 height 32
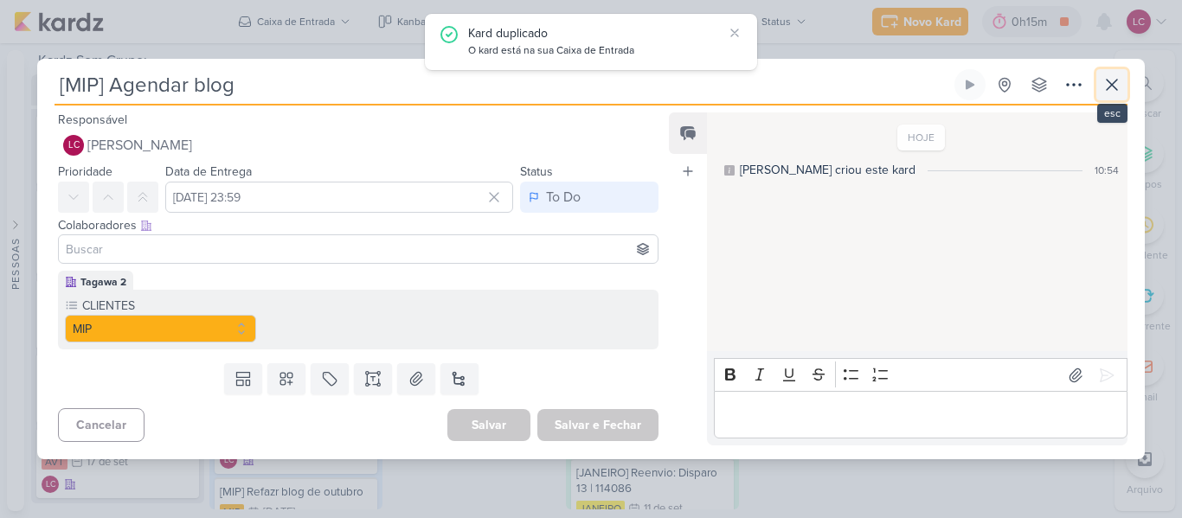
click at [1103, 94] on icon at bounding box center [1112, 84] width 21 height 21
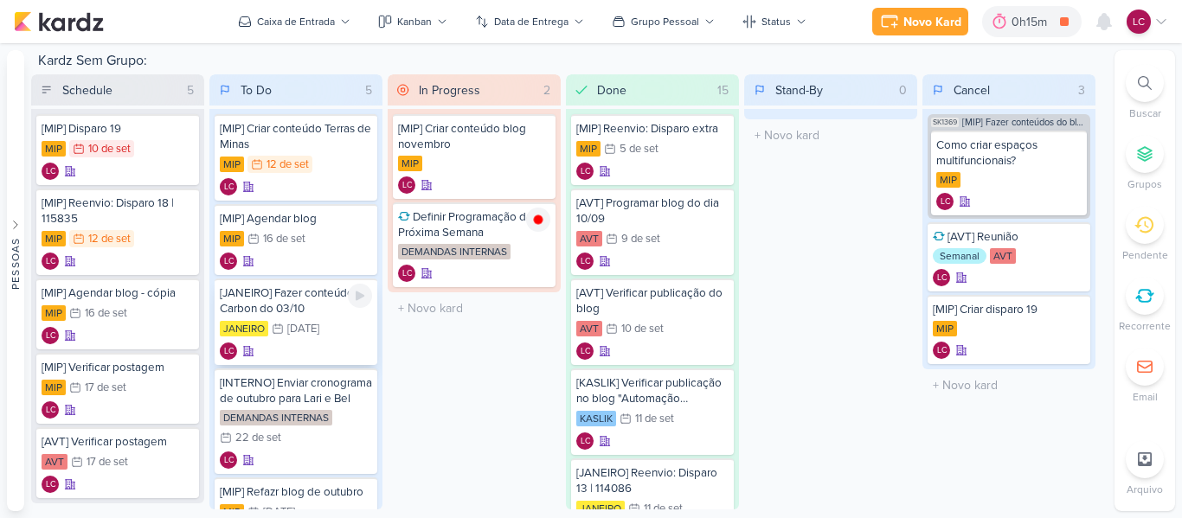
scroll to position [83, 0]
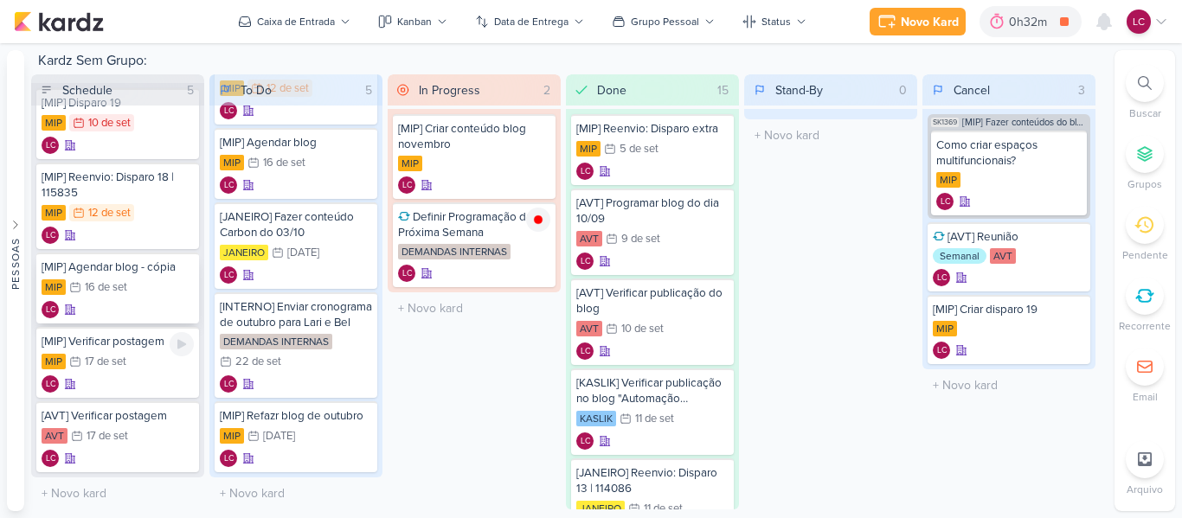
scroll to position [33, 0]
click at [125, 268] on div "[MIP] Agendar blog - cópia MIP 16/9 [DATE] LC" at bounding box center [117, 288] width 163 height 71
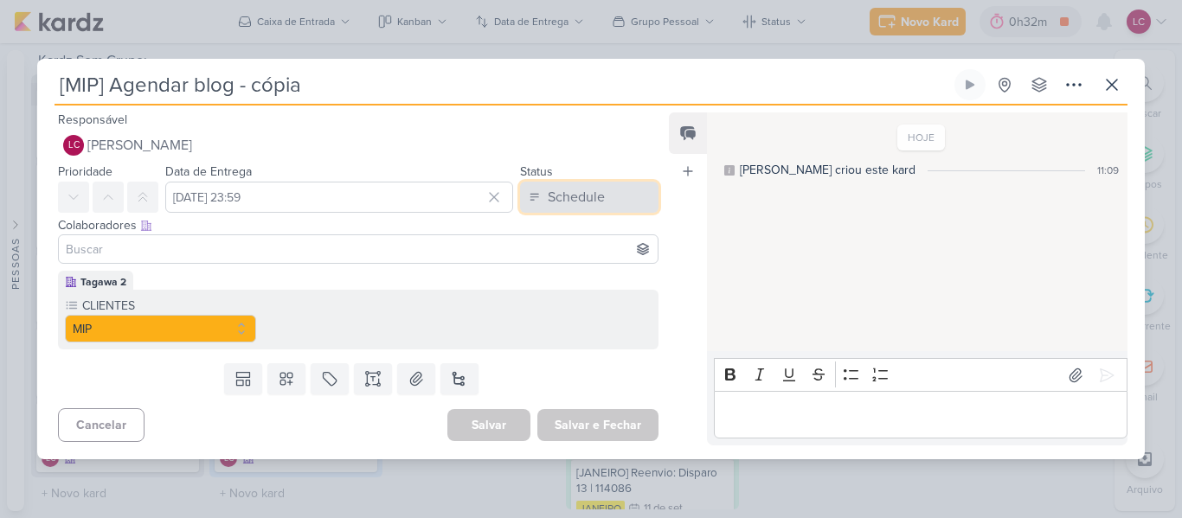
click at [592, 196] on div "Schedule" at bounding box center [576, 197] width 57 height 21
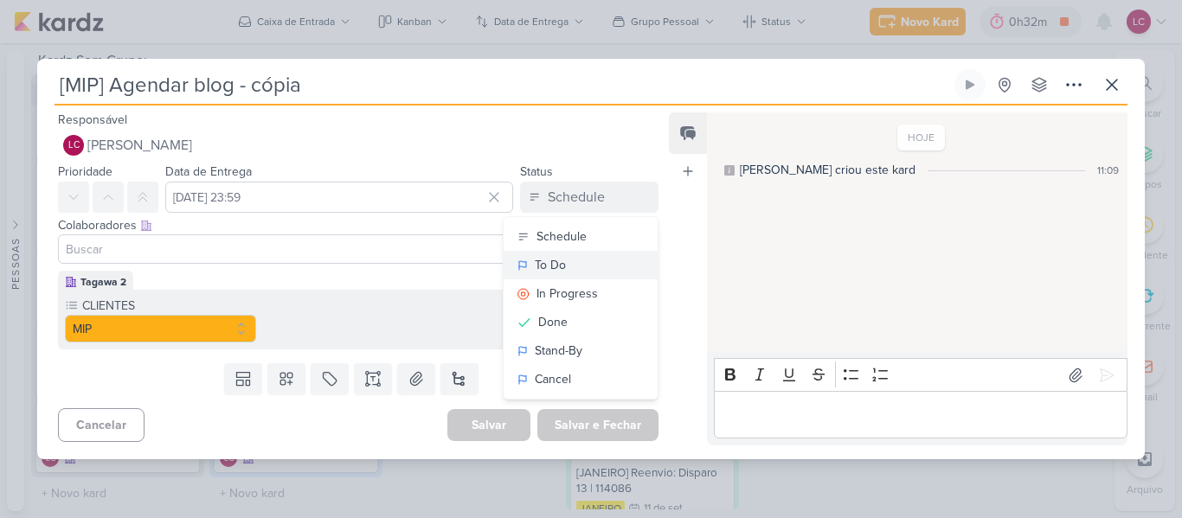
click at [536, 257] on div "To Do" at bounding box center [550, 265] width 31 height 18
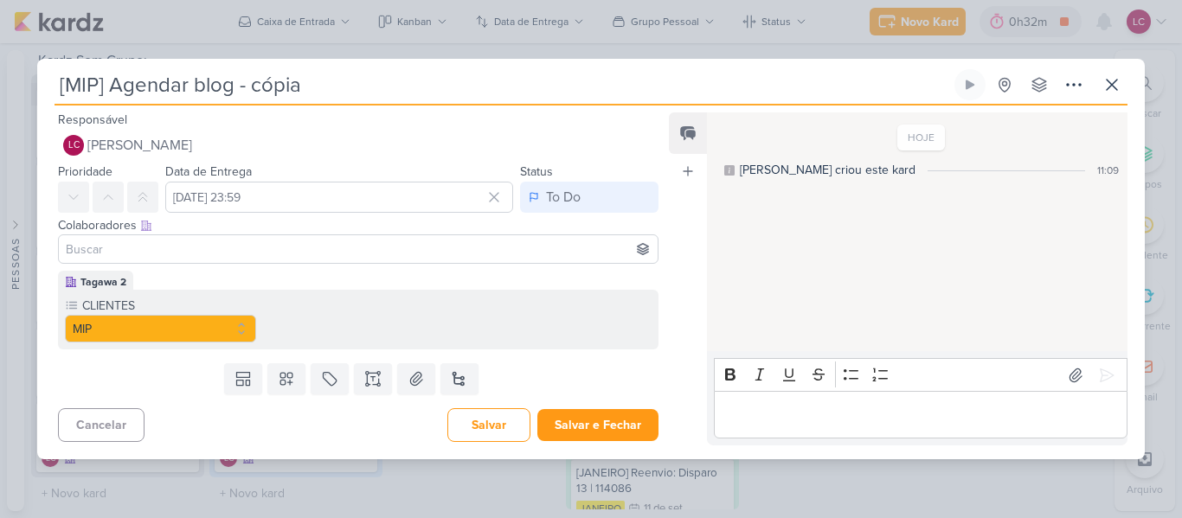
drag, startPoint x: 239, startPoint y: 81, endPoint x: 428, endPoint y: 100, distance: 189.5
click at [428, 100] on input "[MIP] Agendar blog - cópia" at bounding box center [503, 84] width 897 height 31
type input "[AVT] Agendar blog"
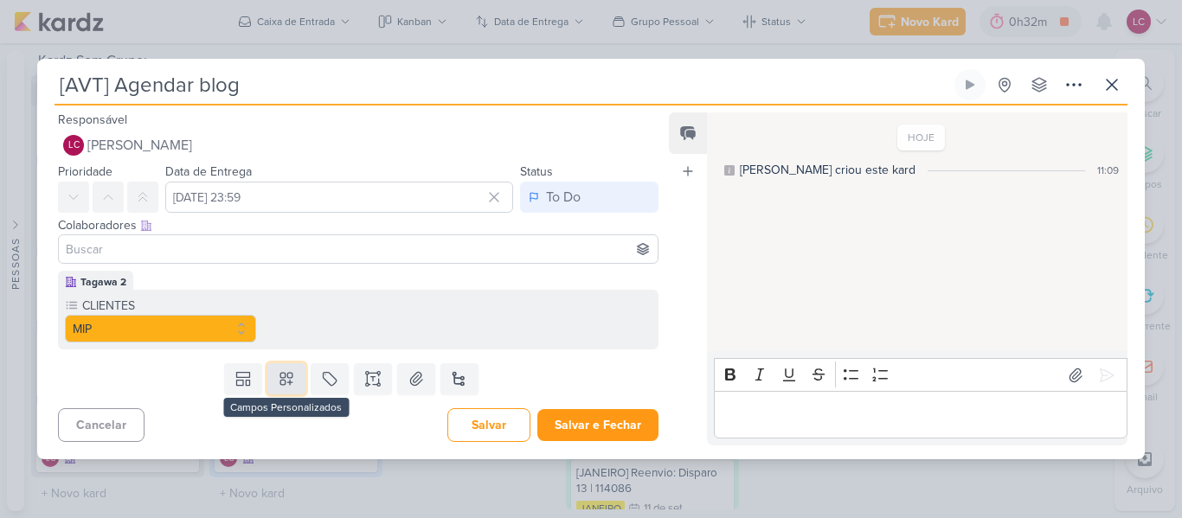
click at [278, 373] on icon at bounding box center [286, 378] width 17 height 17
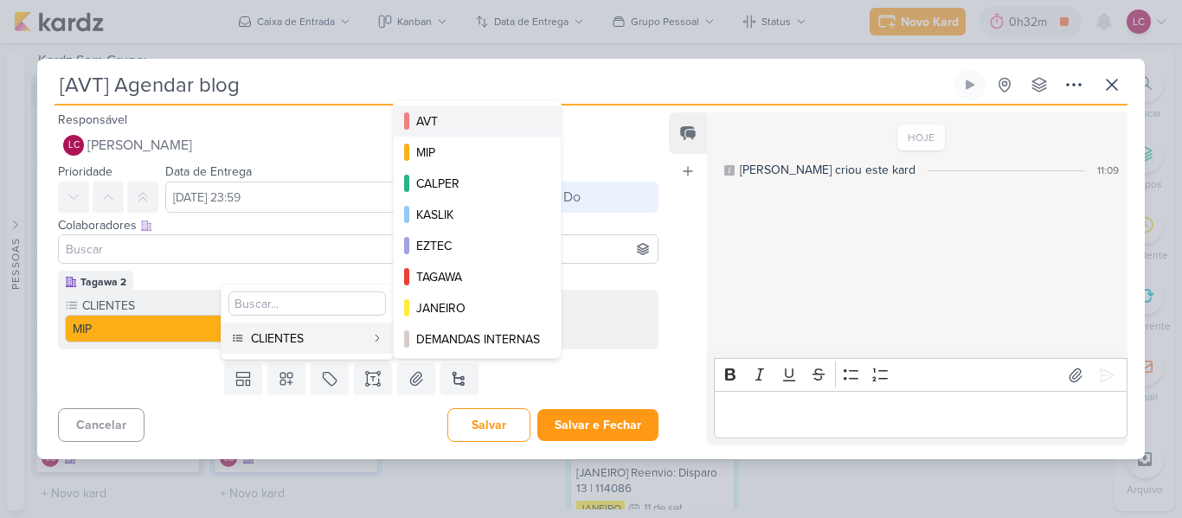
click at [469, 127] on div "AVT" at bounding box center [478, 122] width 124 height 18
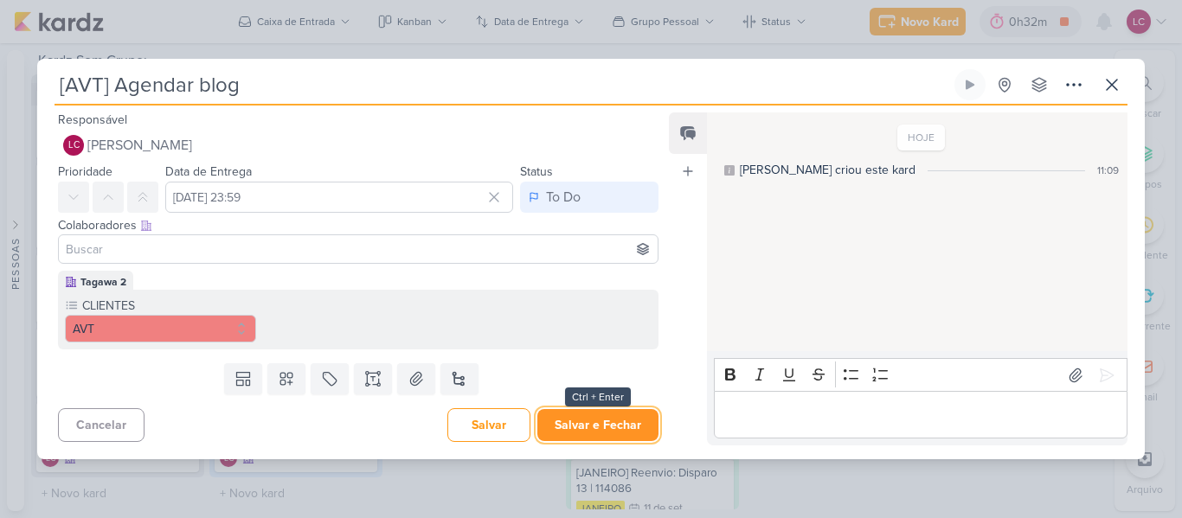
click at [575, 415] on button "Salvar e Fechar" at bounding box center [597, 425] width 121 height 32
click at [0, 0] on div at bounding box center [0, 0] width 0 height 0
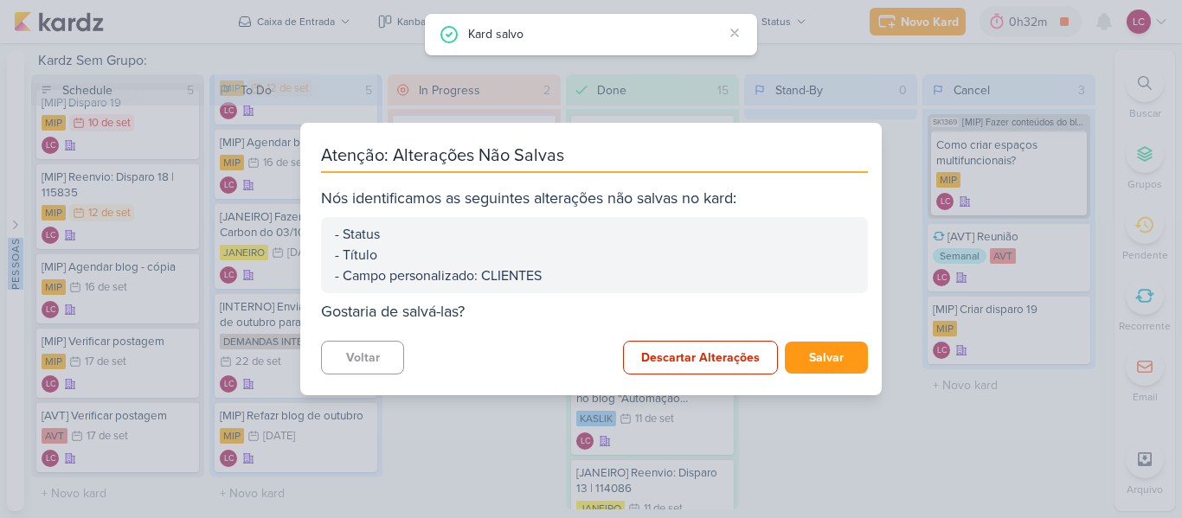
scroll to position [0, 0]
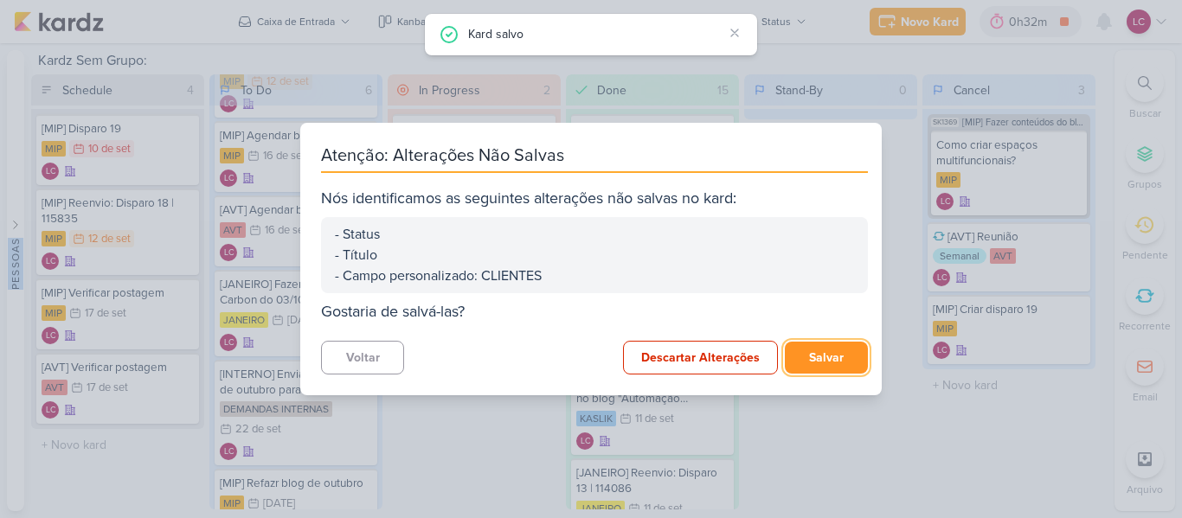
click at [852, 362] on button "Salvar" at bounding box center [826, 358] width 83 height 32
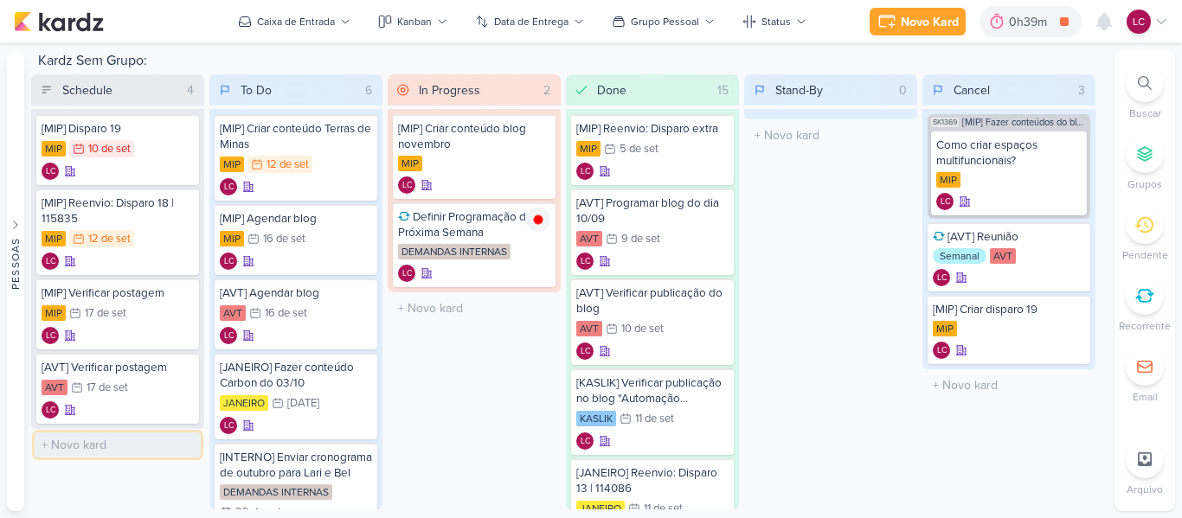
click at [140, 446] on input "text" at bounding box center [118, 445] width 166 height 25
paste input "115494"
type input "[JANEIRO] Disparo 14 | 115494"
click at [119, 437] on div "[JANEIRO] Disparo 14 | 115494" at bounding box center [118, 442] width 152 height 16
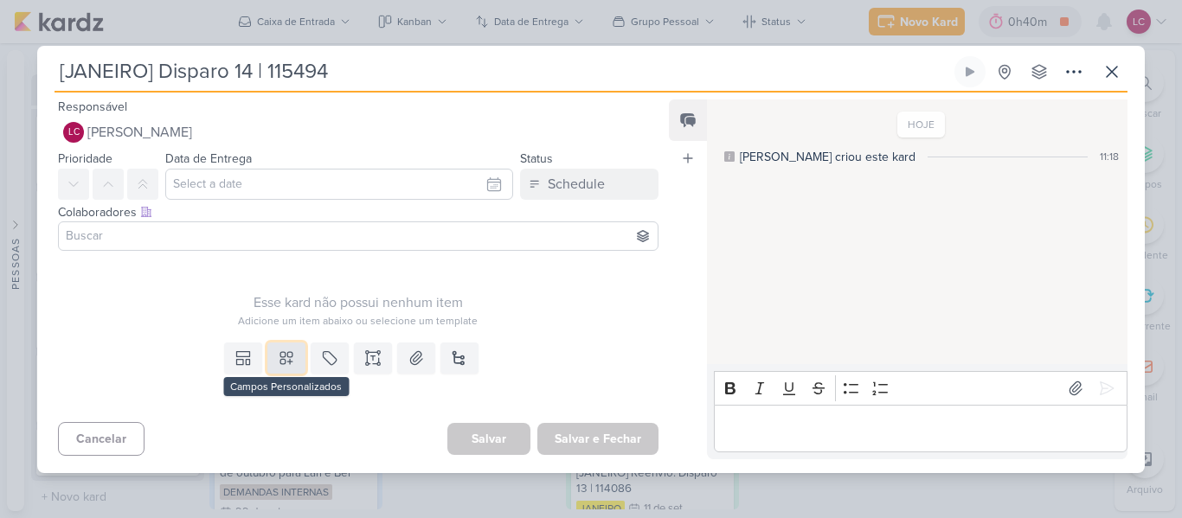
click at [273, 362] on button at bounding box center [286, 358] width 38 height 31
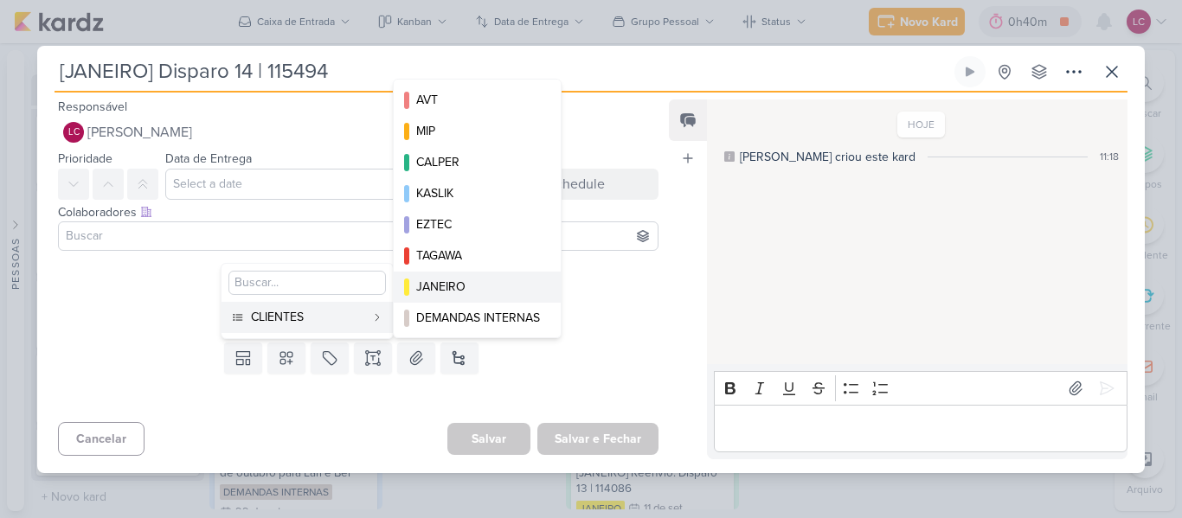
click at [464, 291] on div "JANEIRO" at bounding box center [478, 287] width 124 height 18
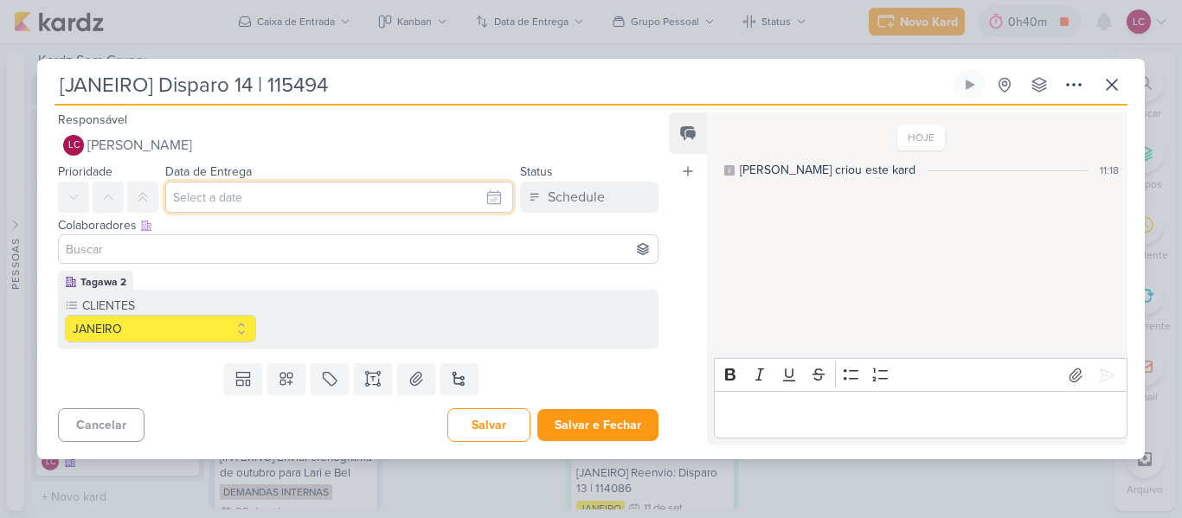
click at [269, 203] on input "text" at bounding box center [339, 197] width 348 height 31
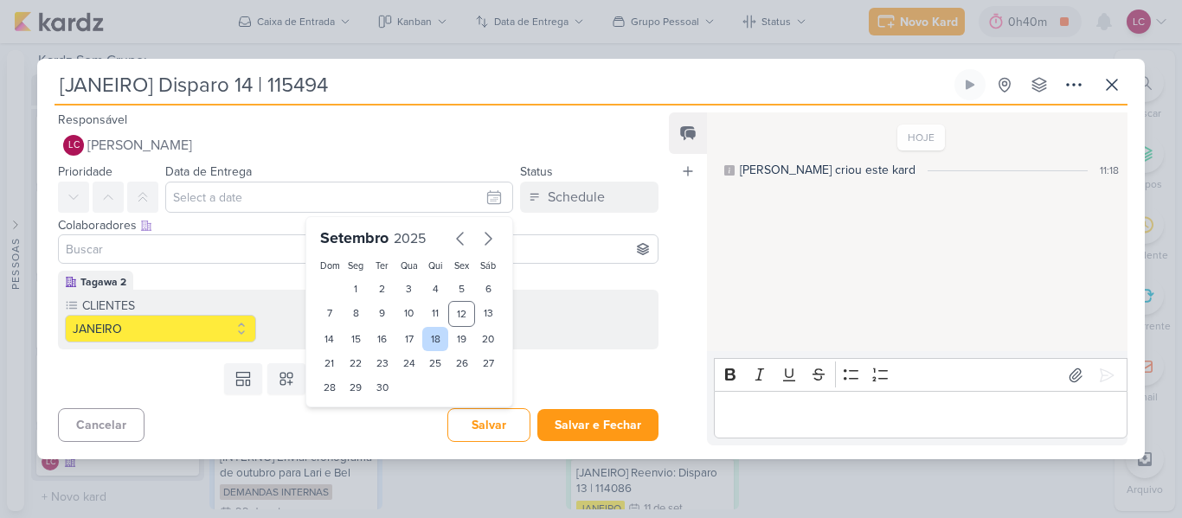
click at [422, 338] on div "18" at bounding box center [435, 339] width 27 height 24
type input "18 de setembro de 2025 às 23:59"
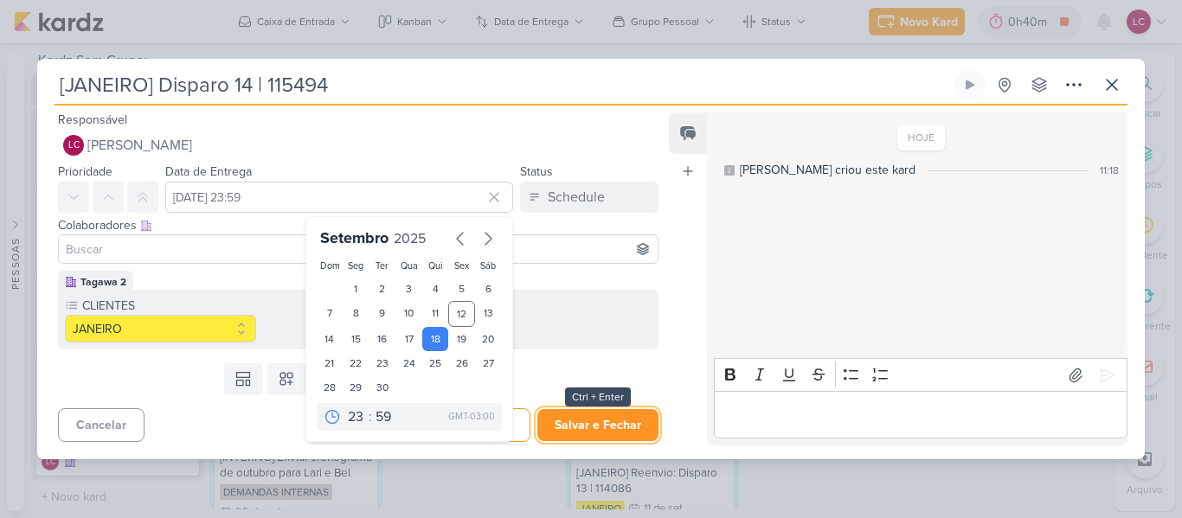
click at [570, 428] on button "Salvar e Fechar" at bounding box center [597, 425] width 121 height 32
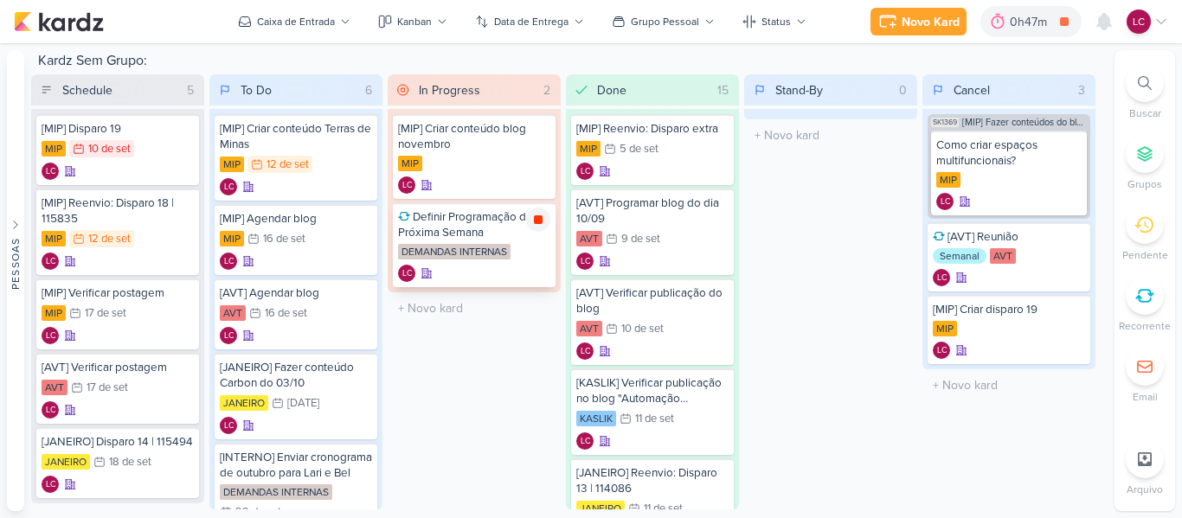
click at [538, 222] on icon at bounding box center [538, 219] width 9 height 9
